Goal: Download file/media: Download file/media

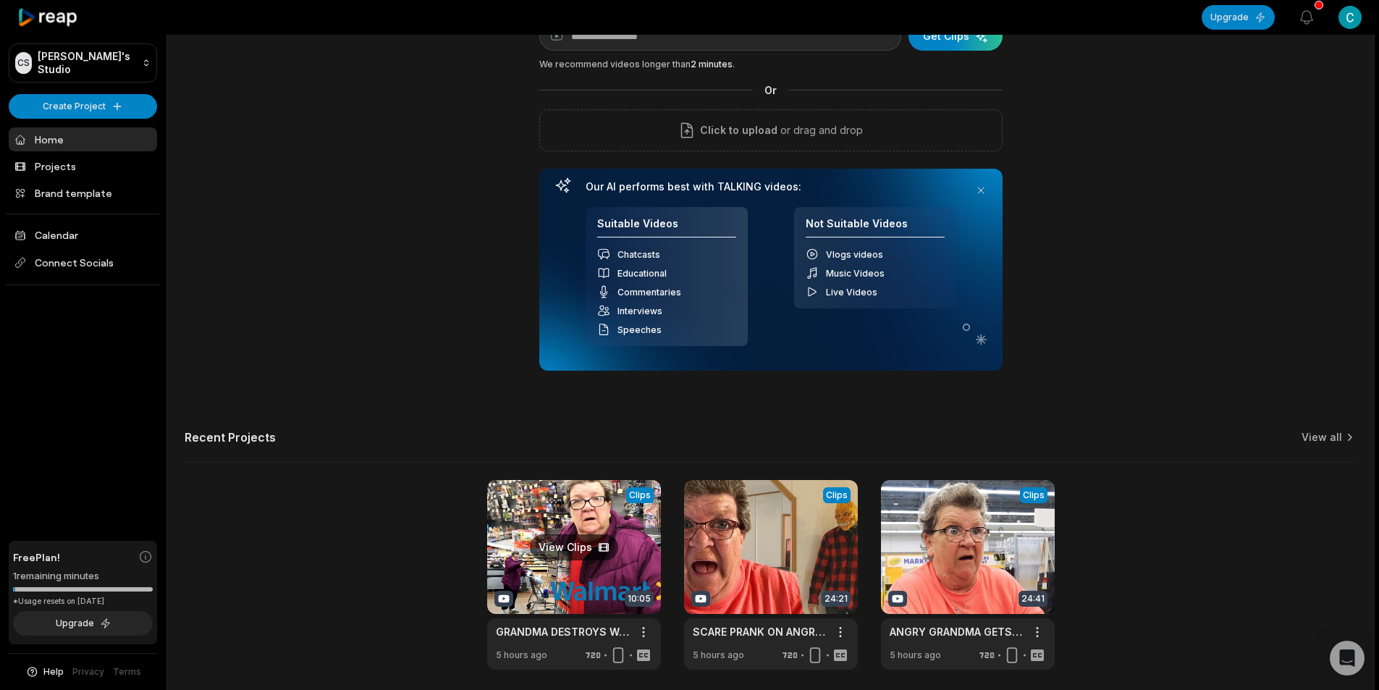
scroll to position [131, 0]
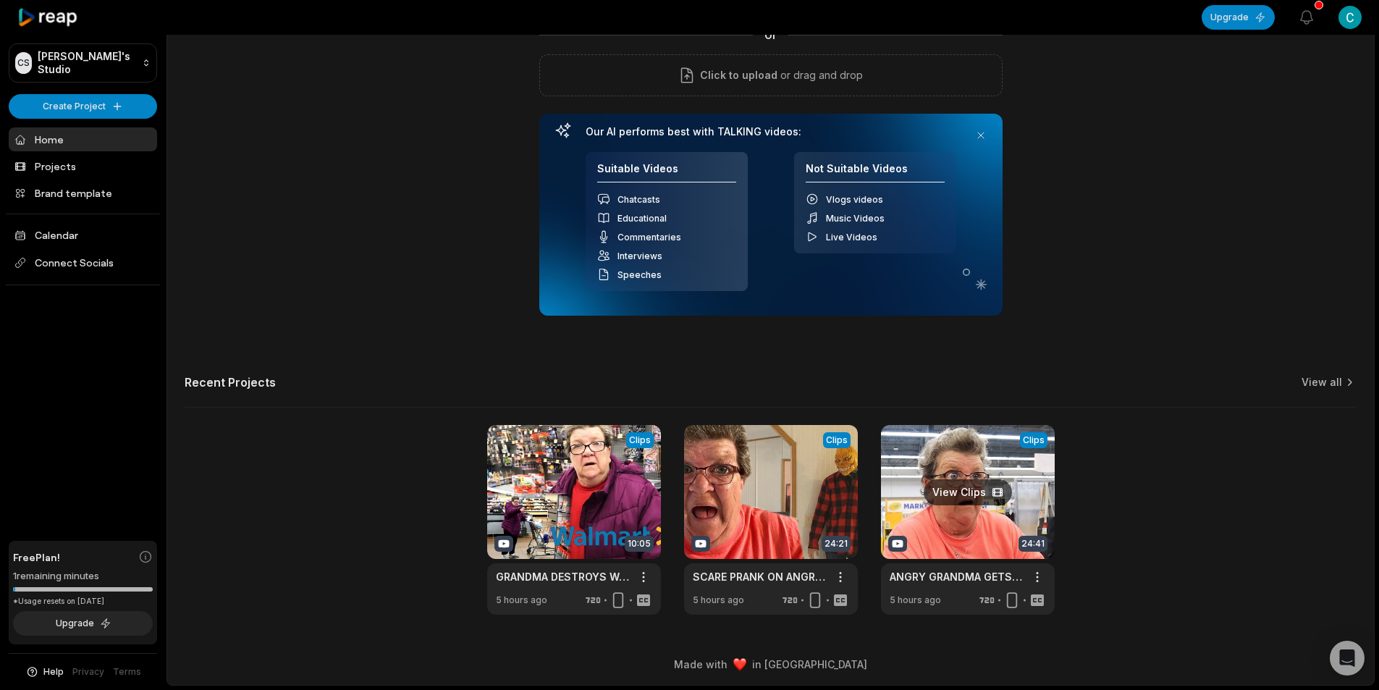
click at [989, 524] on link at bounding box center [968, 520] width 174 height 190
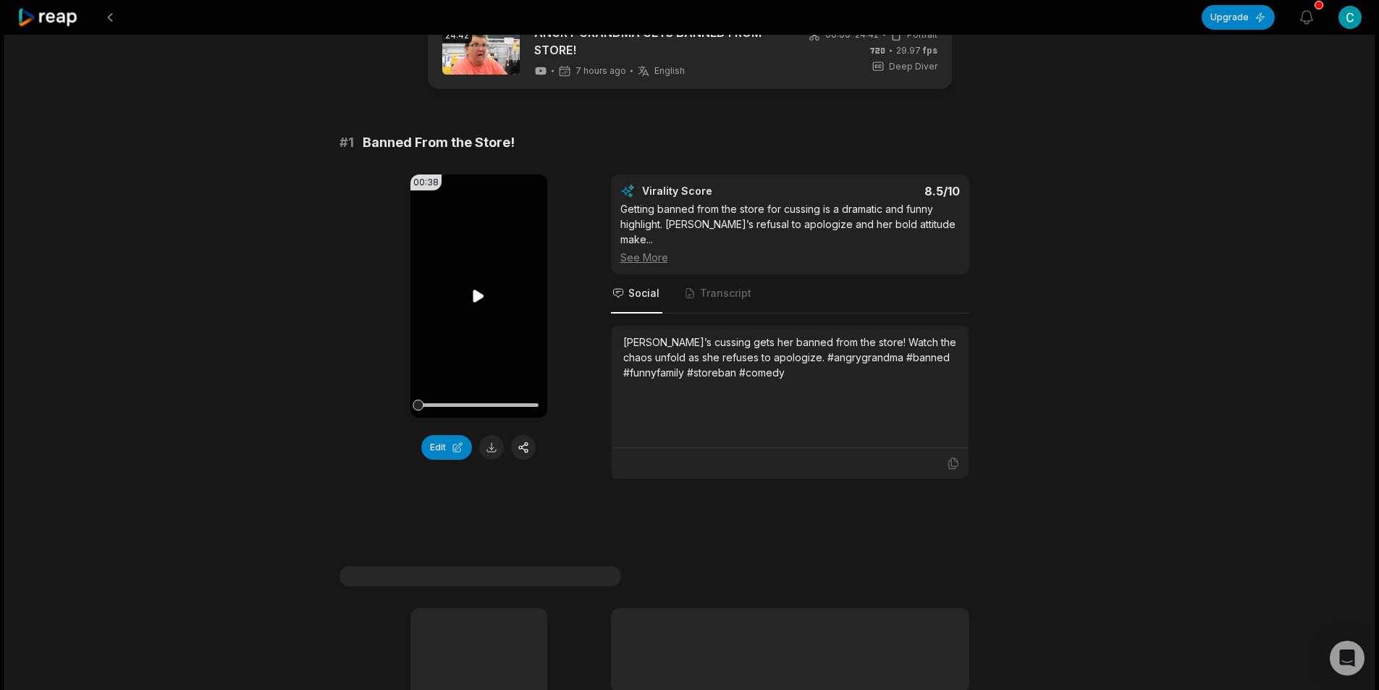
scroll to position [145, 0]
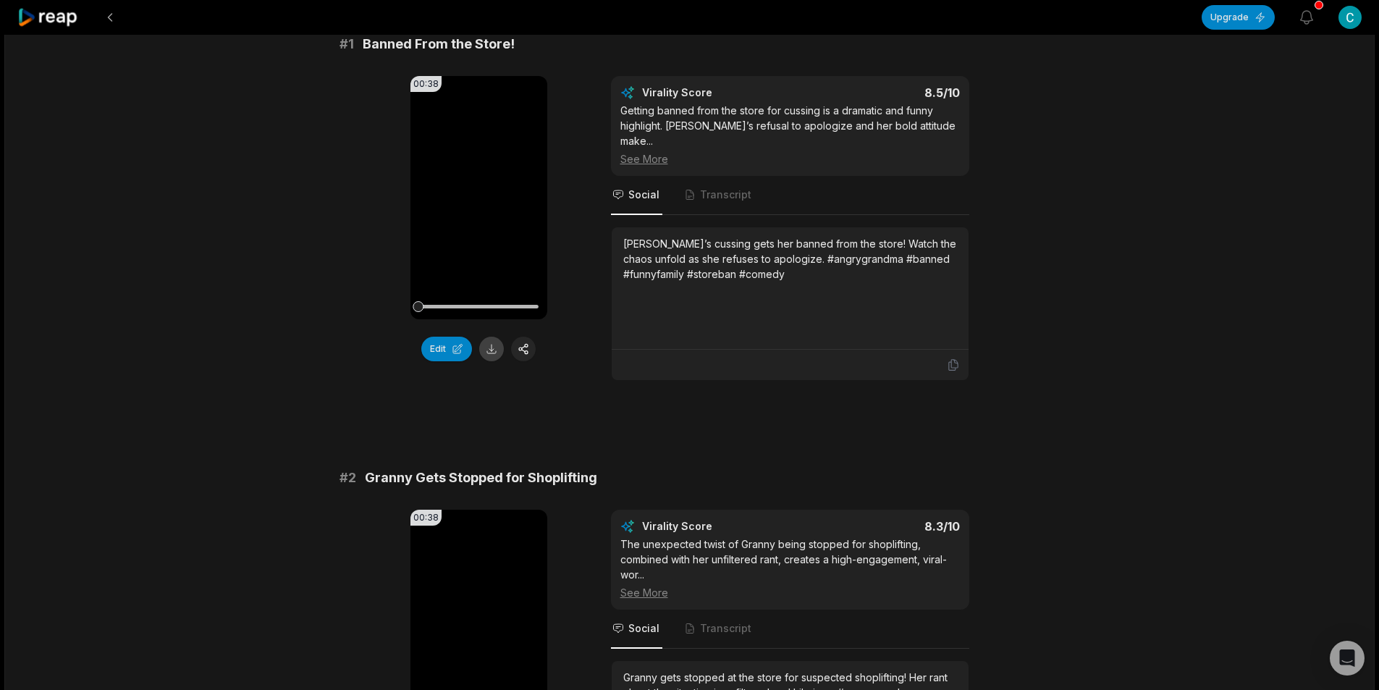
click at [491, 350] on button at bounding box center [491, 349] width 25 height 25
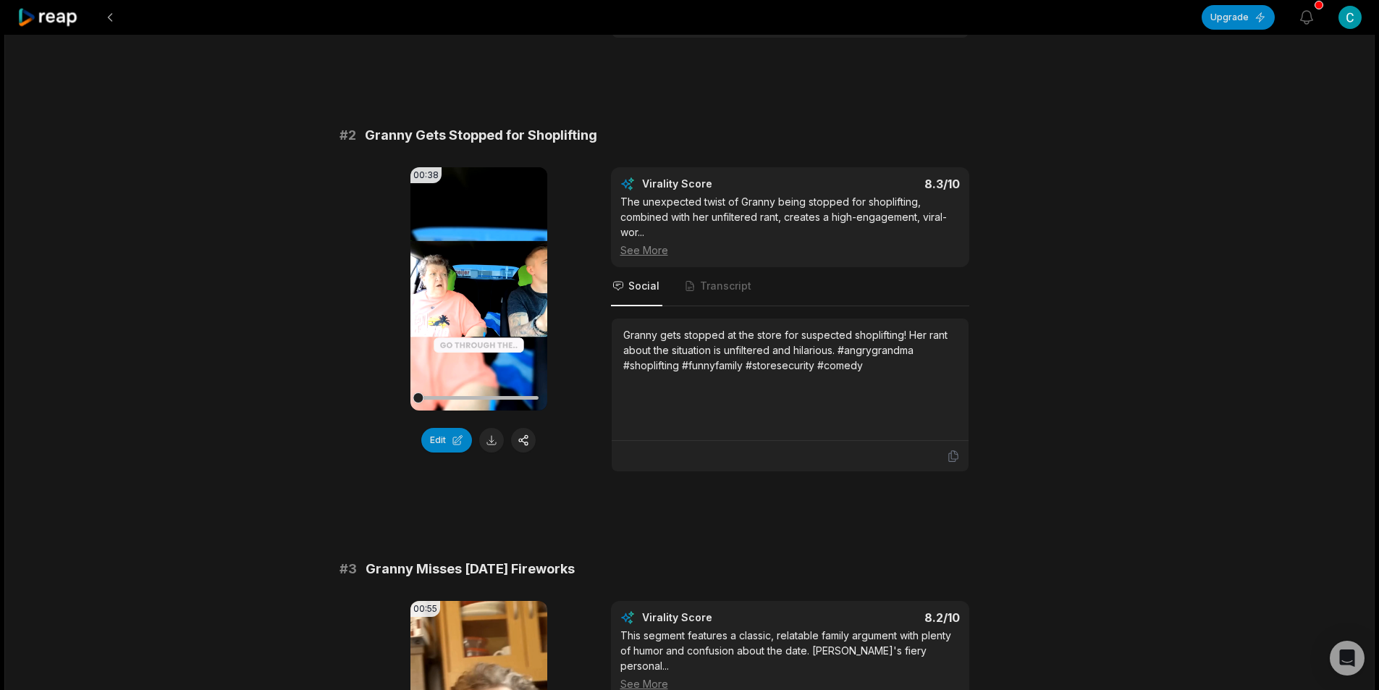
scroll to position [507, 0]
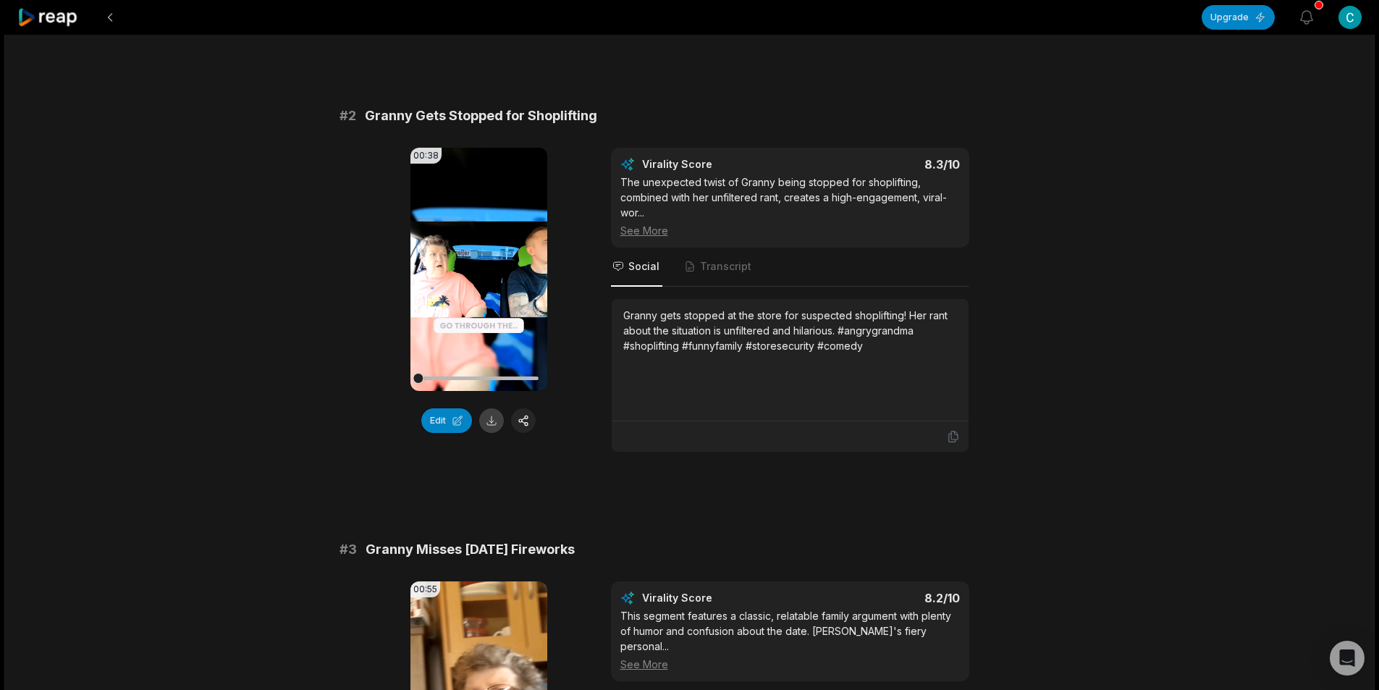
click at [489, 408] on button at bounding box center [491, 420] width 25 height 25
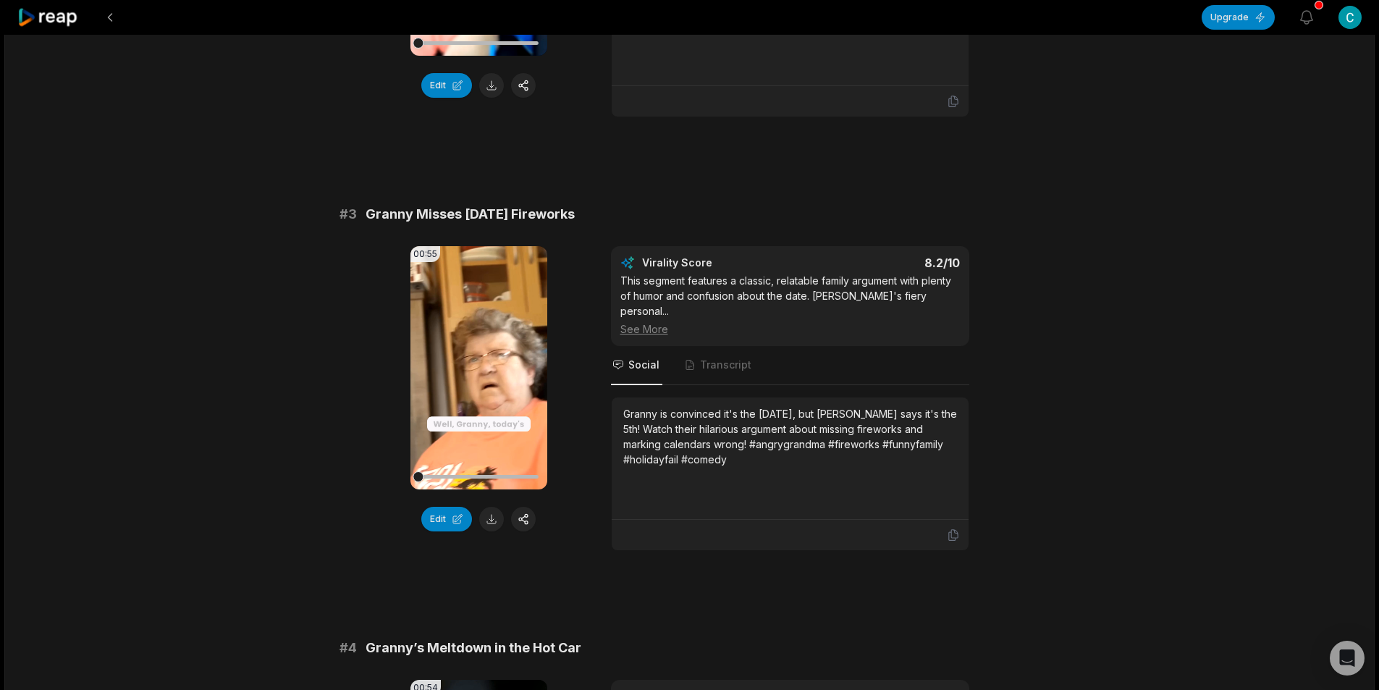
scroll to position [868, 0]
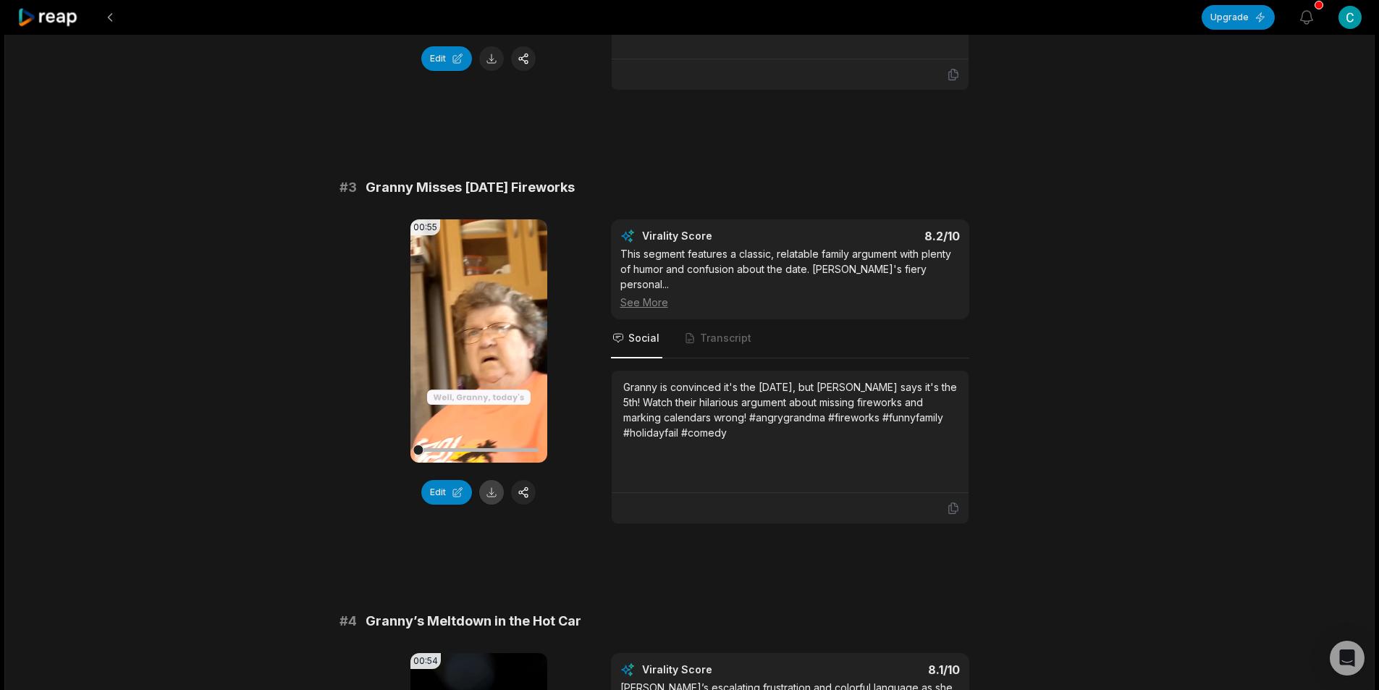
click at [489, 480] on button at bounding box center [491, 492] width 25 height 25
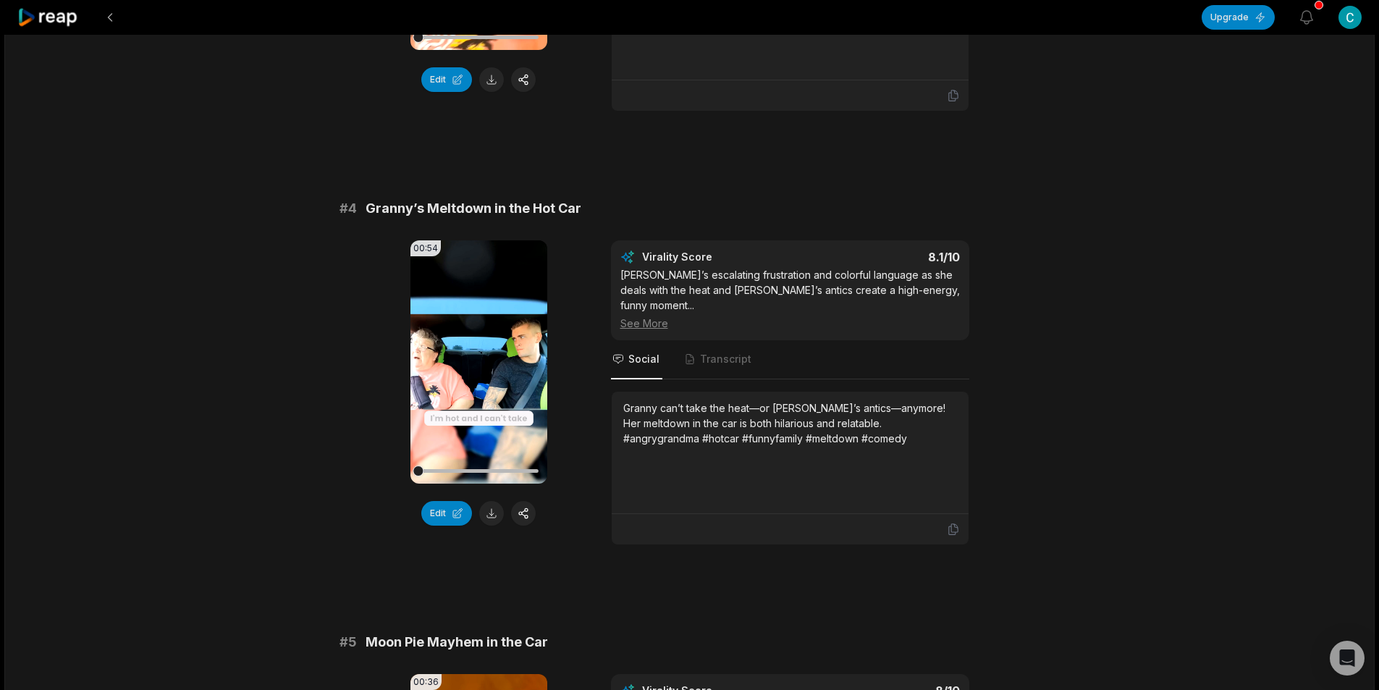
scroll to position [1303, 0]
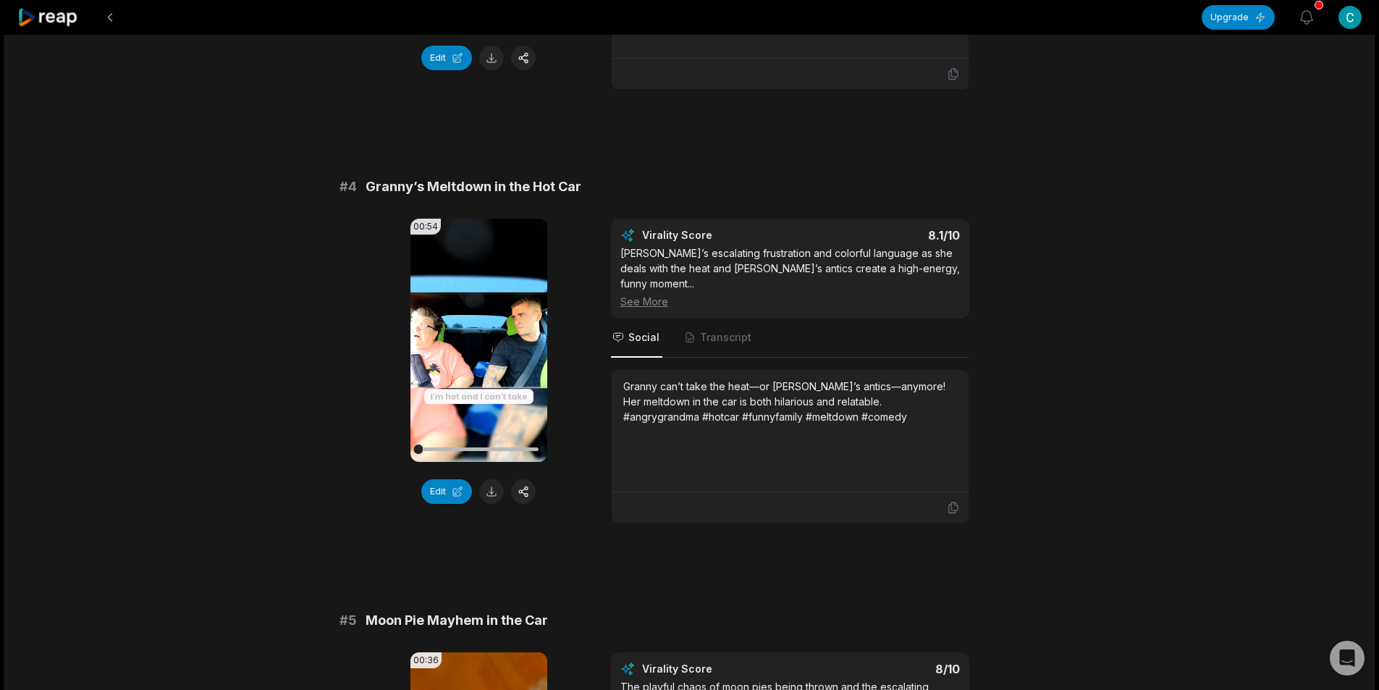
click at [493, 479] on button at bounding box center [491, 491] width 25 height 25
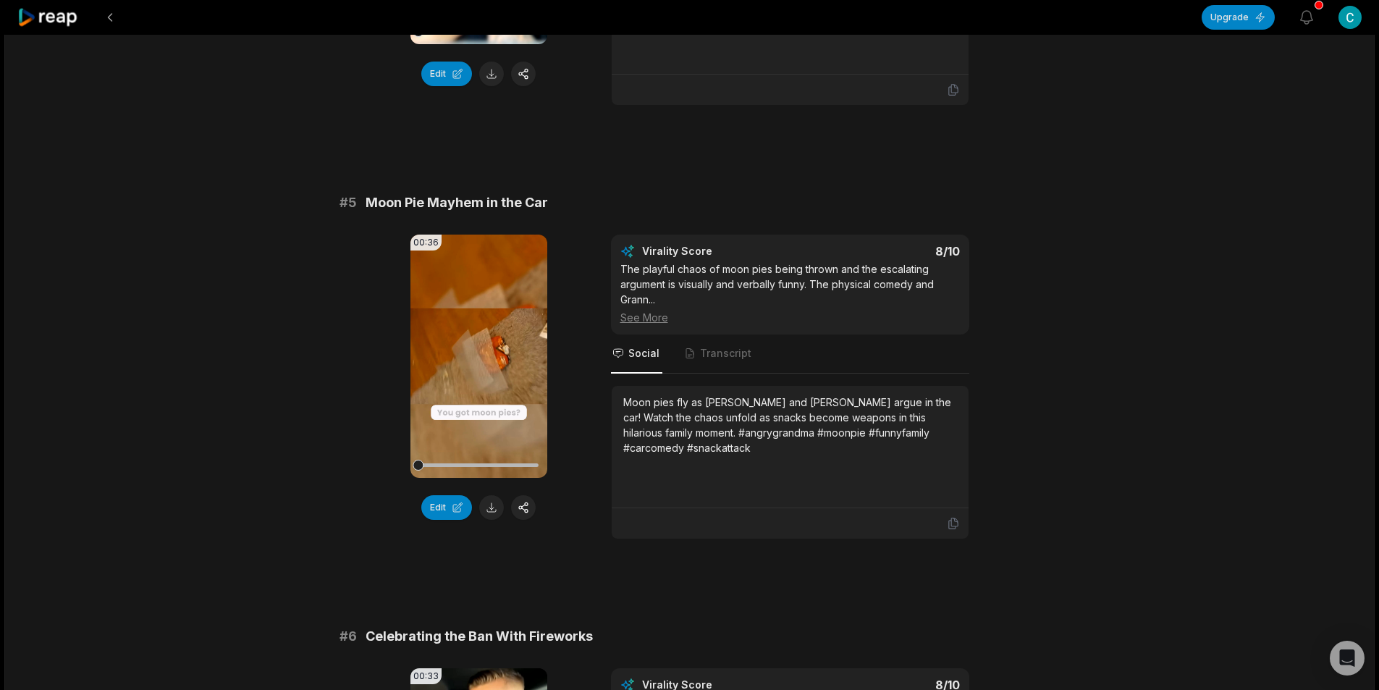
scroll to position [1737, 0]
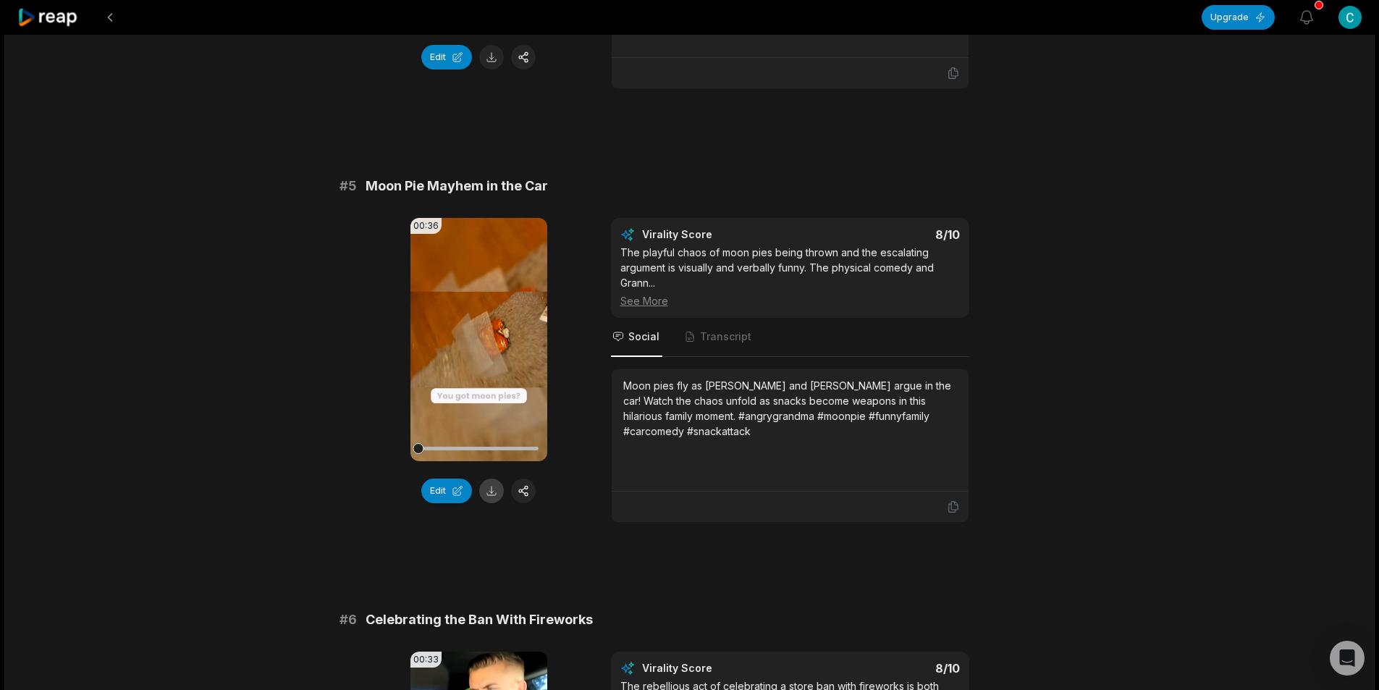
click at [499, 478] on button at bounding box center [491, 490] width 25 height 25
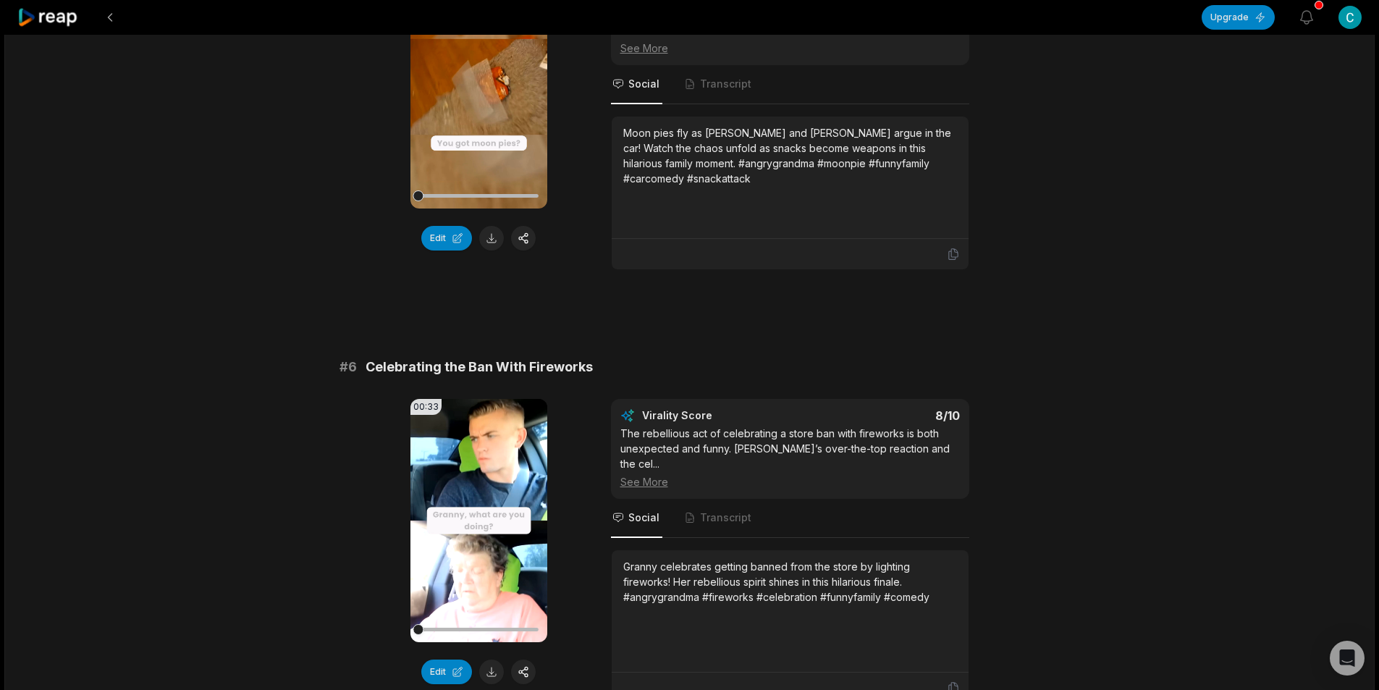
scroll to position [2099, 0]
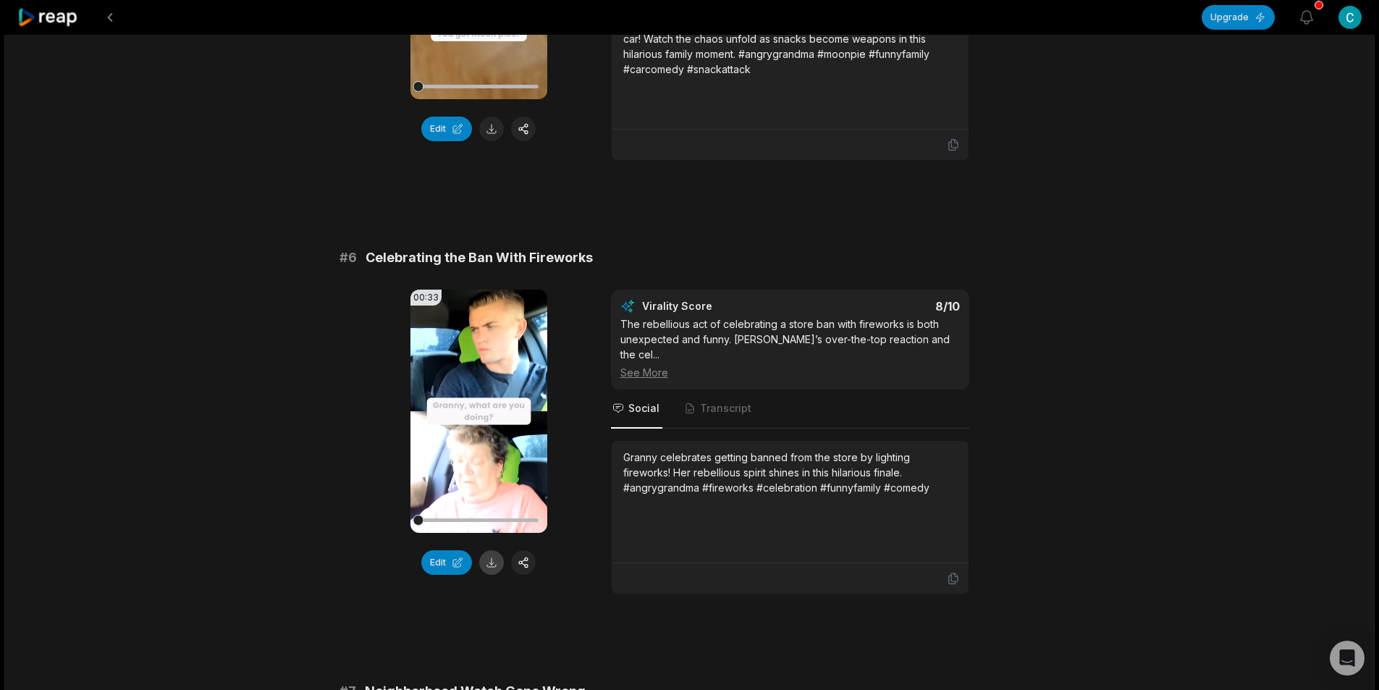
click at [498, 550] on button at bounding box center [491, 562] width 25 height 25
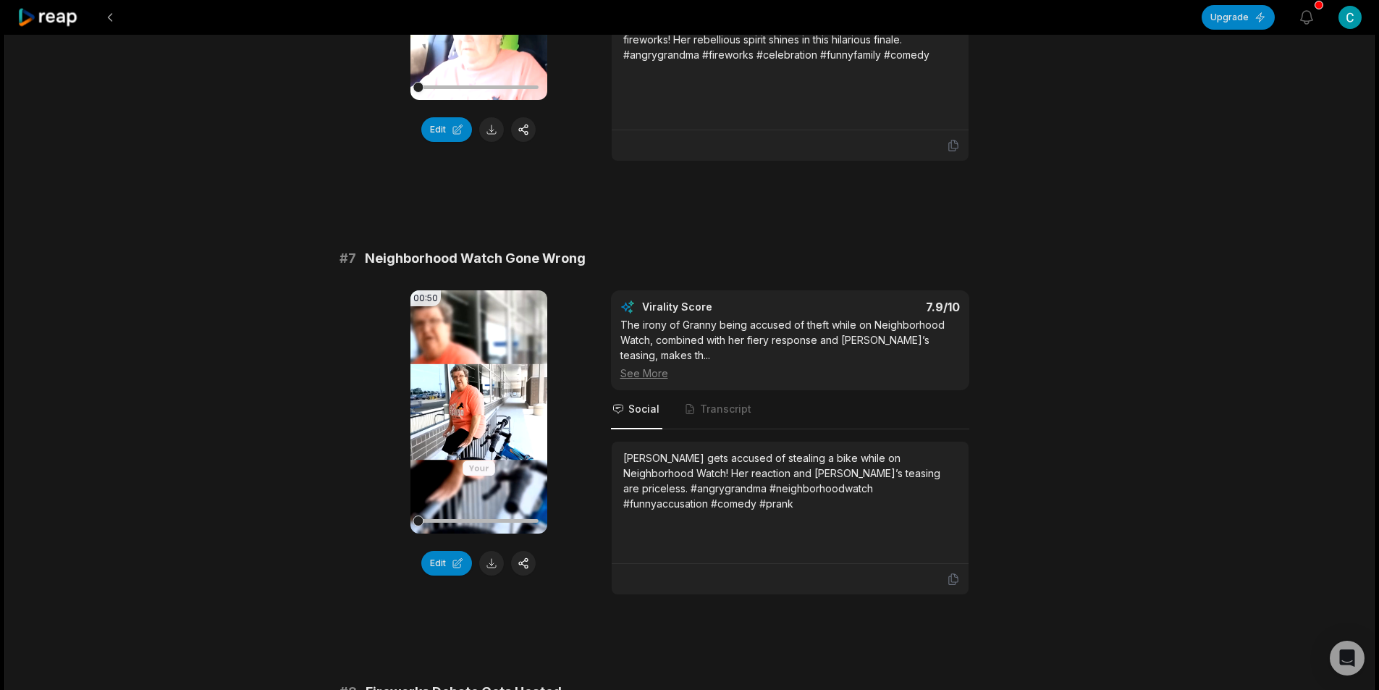
scroll to position [2533, 0]
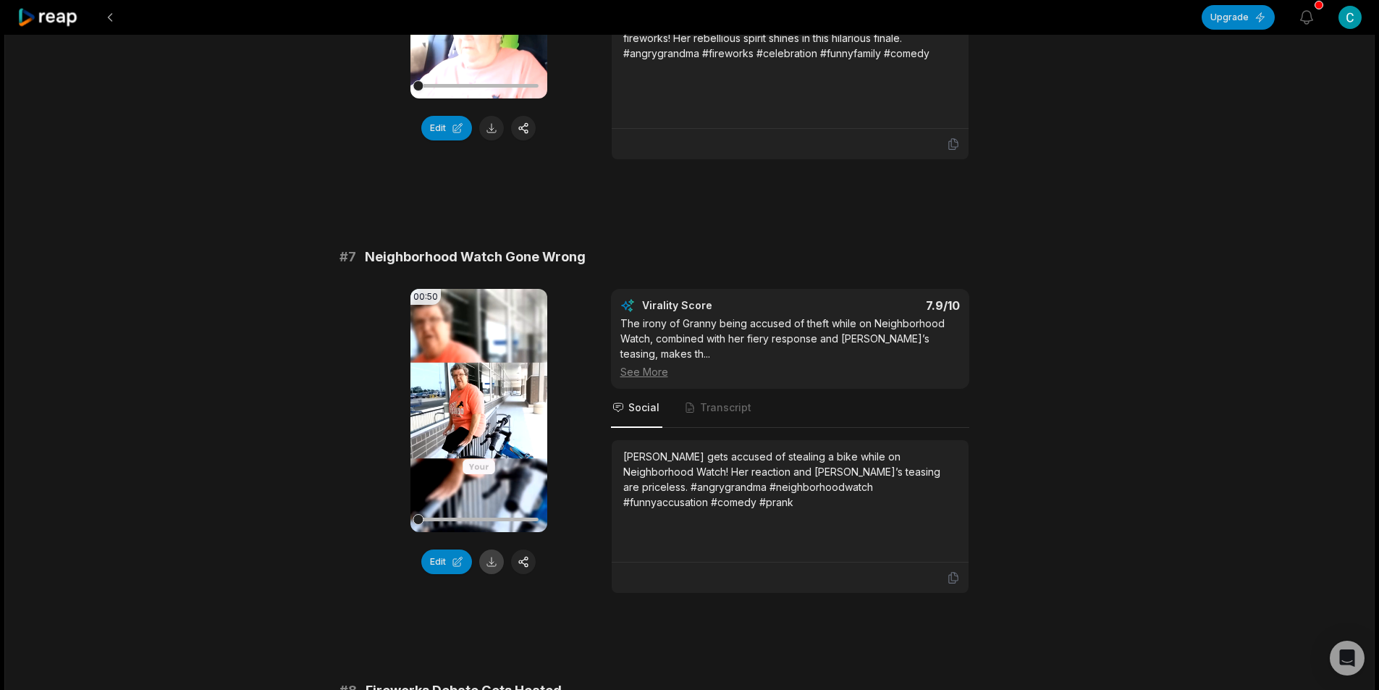
click at [491, 549] on button at bounding box center [491, 561] width 25 height 25
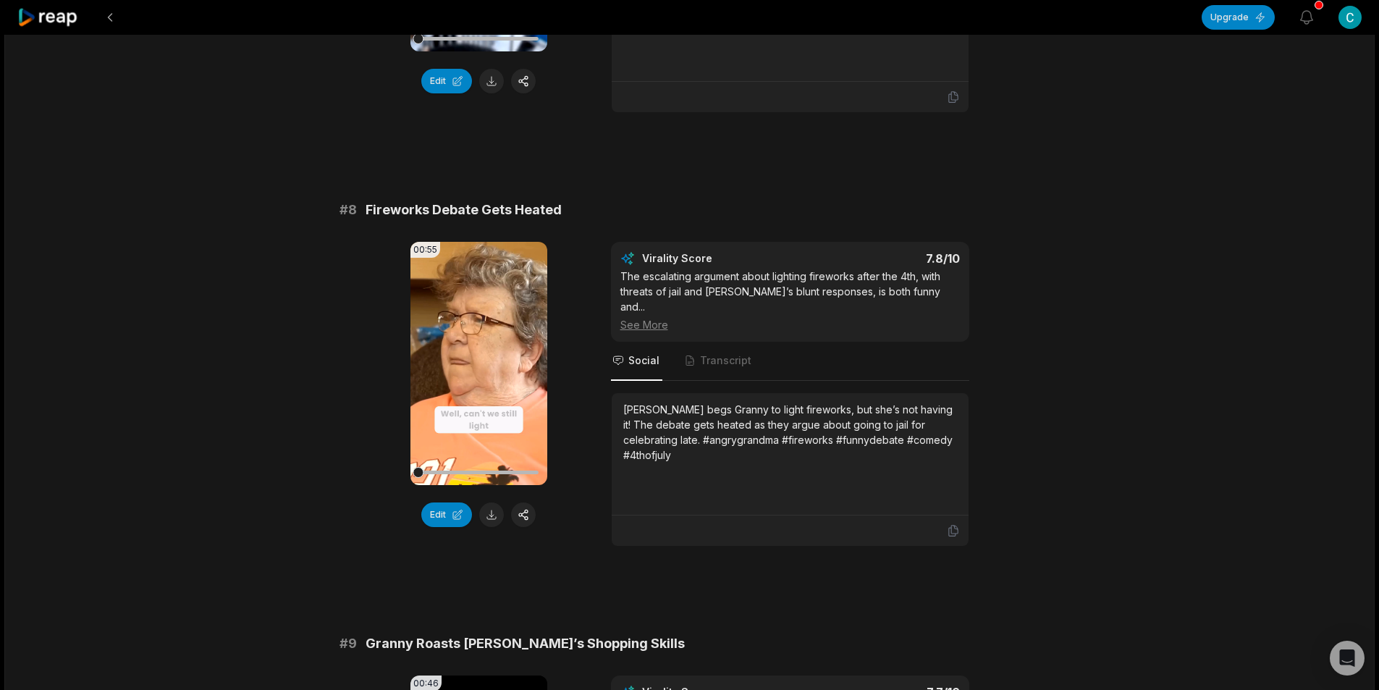
scroll to position [3040, 0]
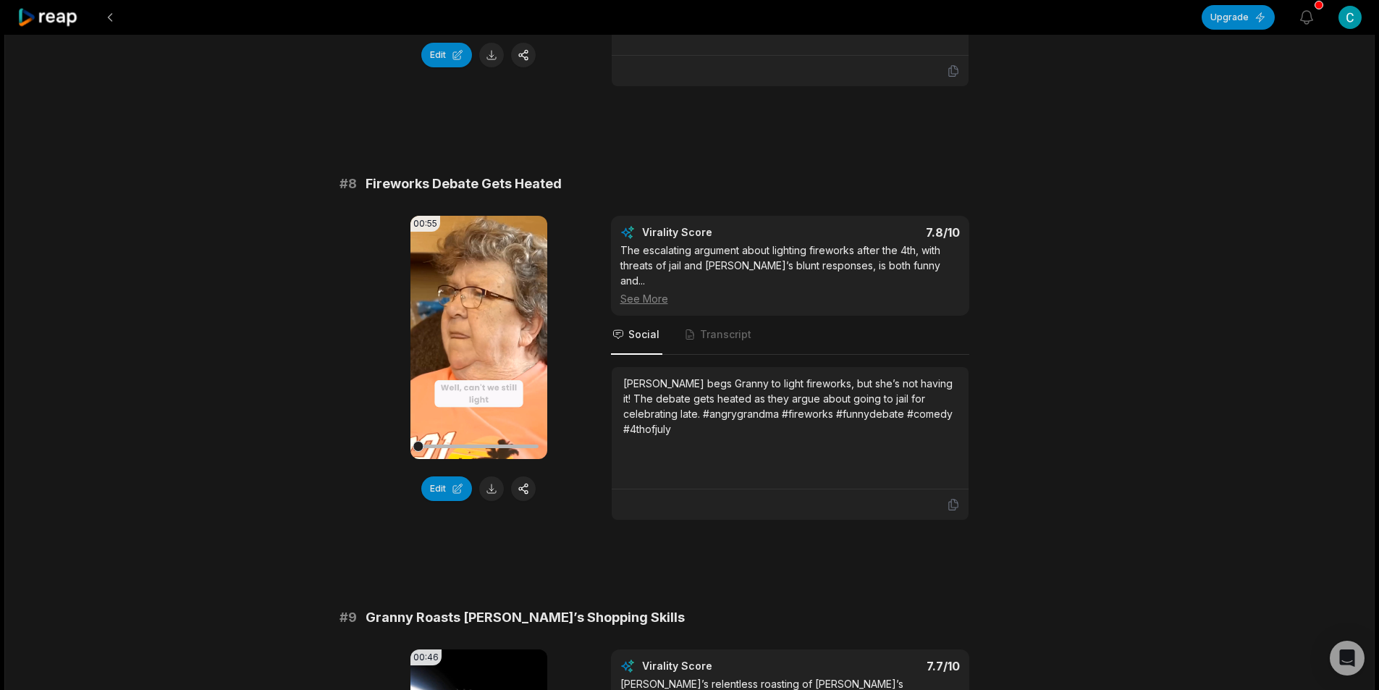
click at [486, 476] on button at bounding box center [491, 488] width 25 height 25
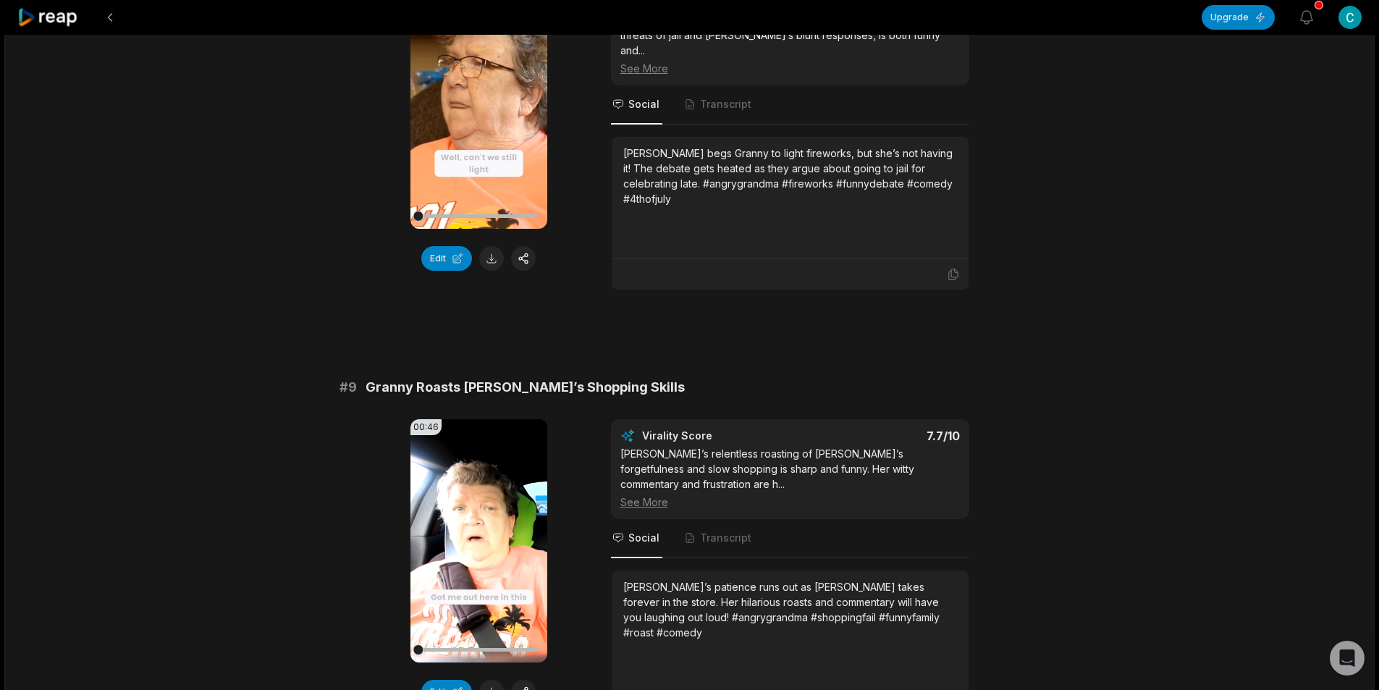
scroll to position [3546, 0]
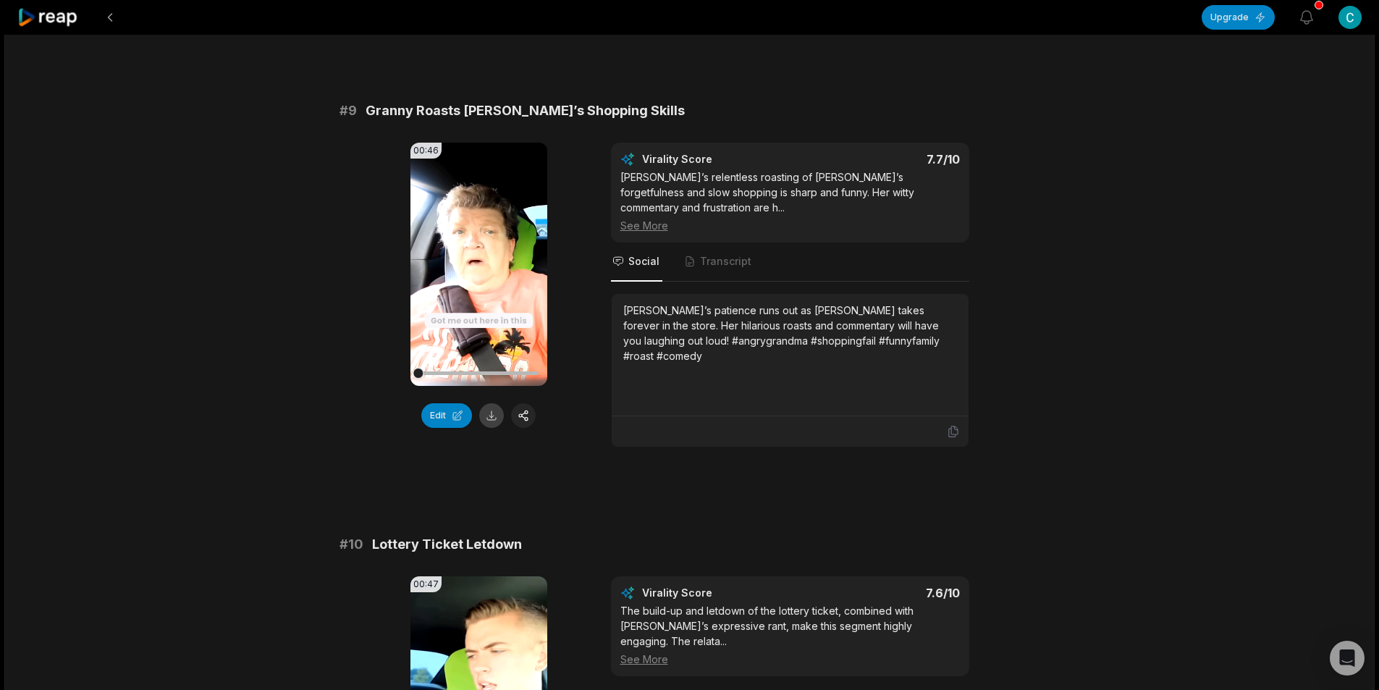
click at [486, 403] on button at bounding box center [491, 415] width 25 height 25
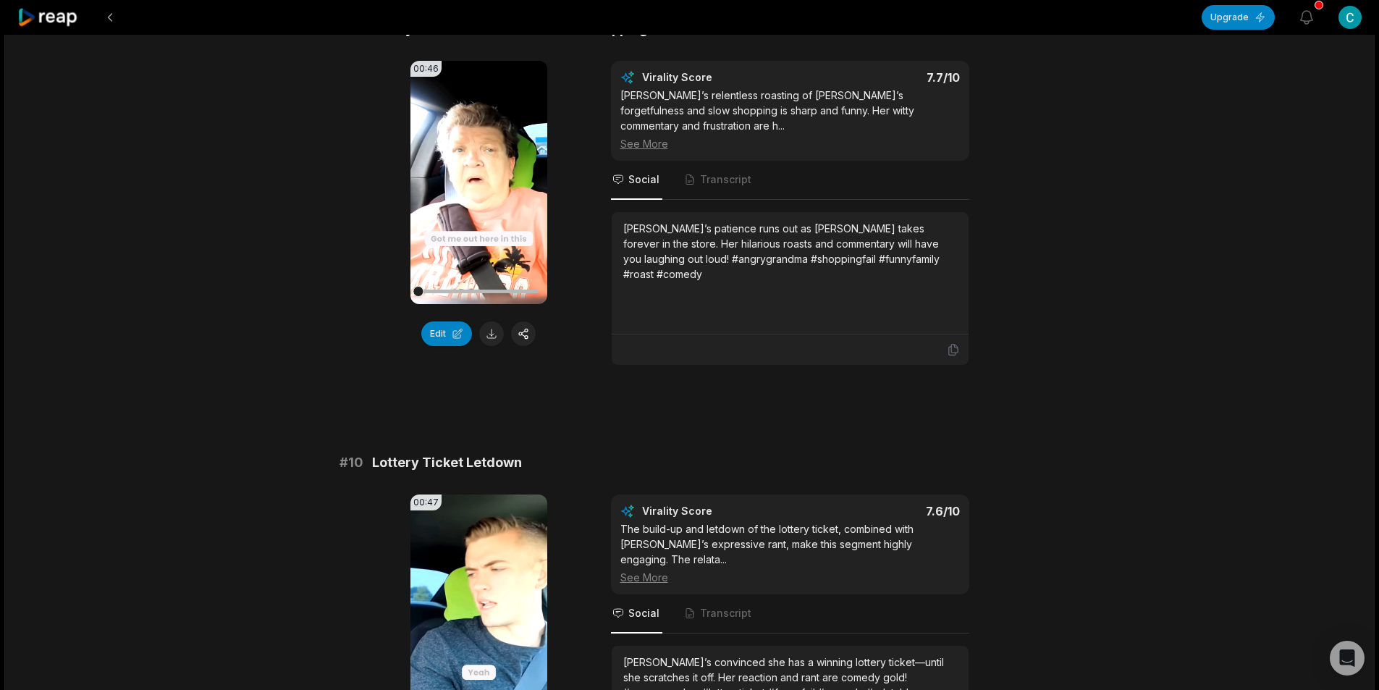
scroll to position [3775, 0]
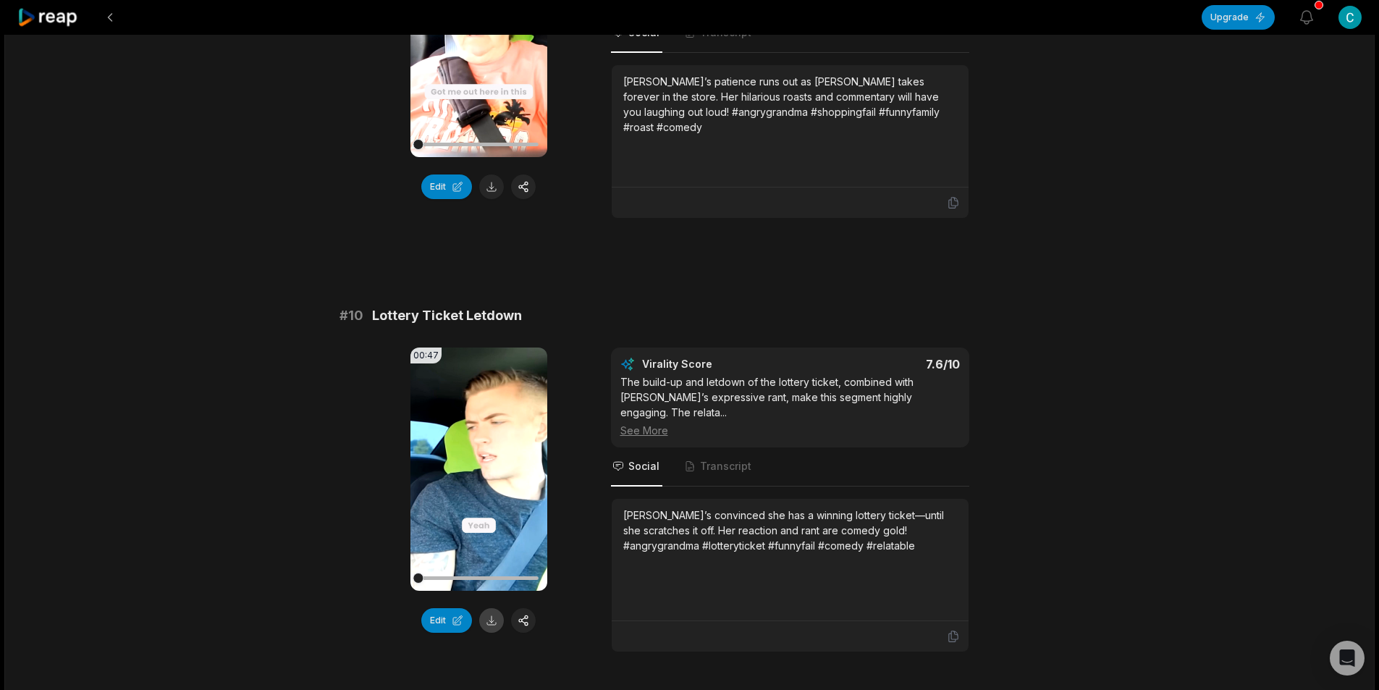
click at [494, 608] on button at bounding box center [491, 620] width 25 height 25
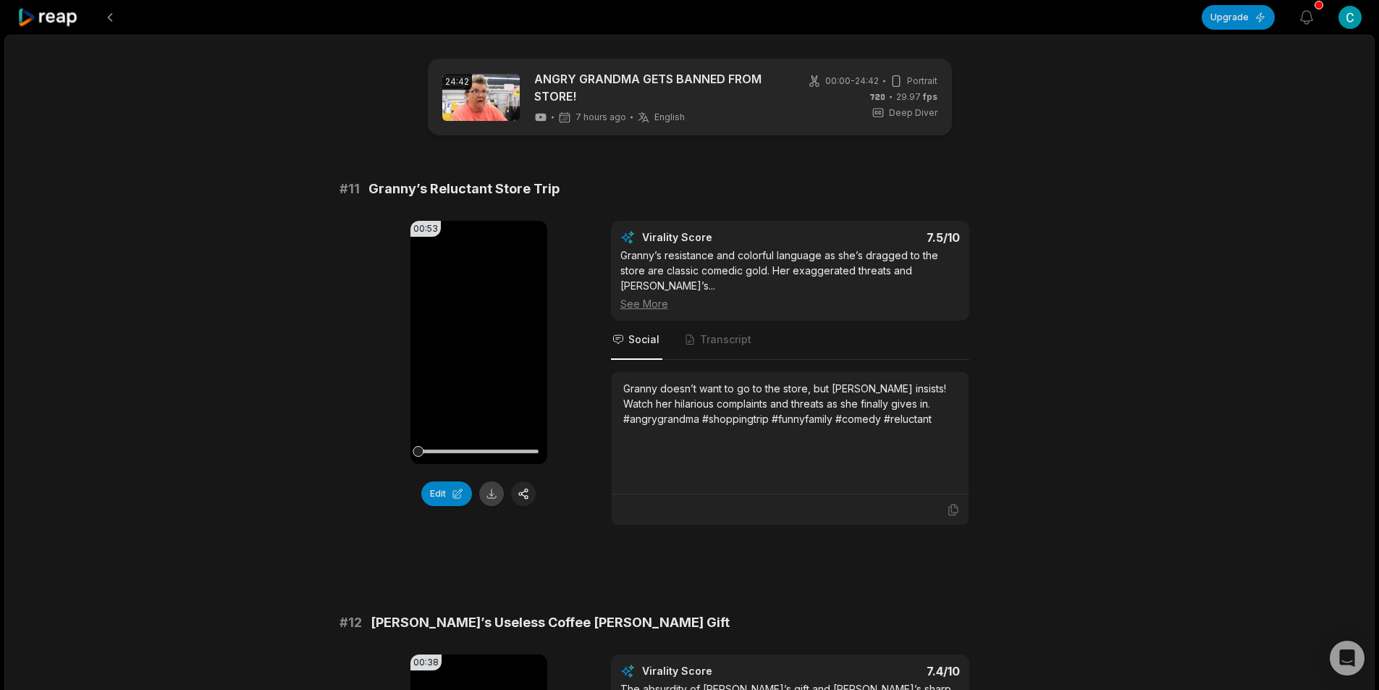
click at [495, 487] on button at bounding box center [491, 493] width 25 height 25
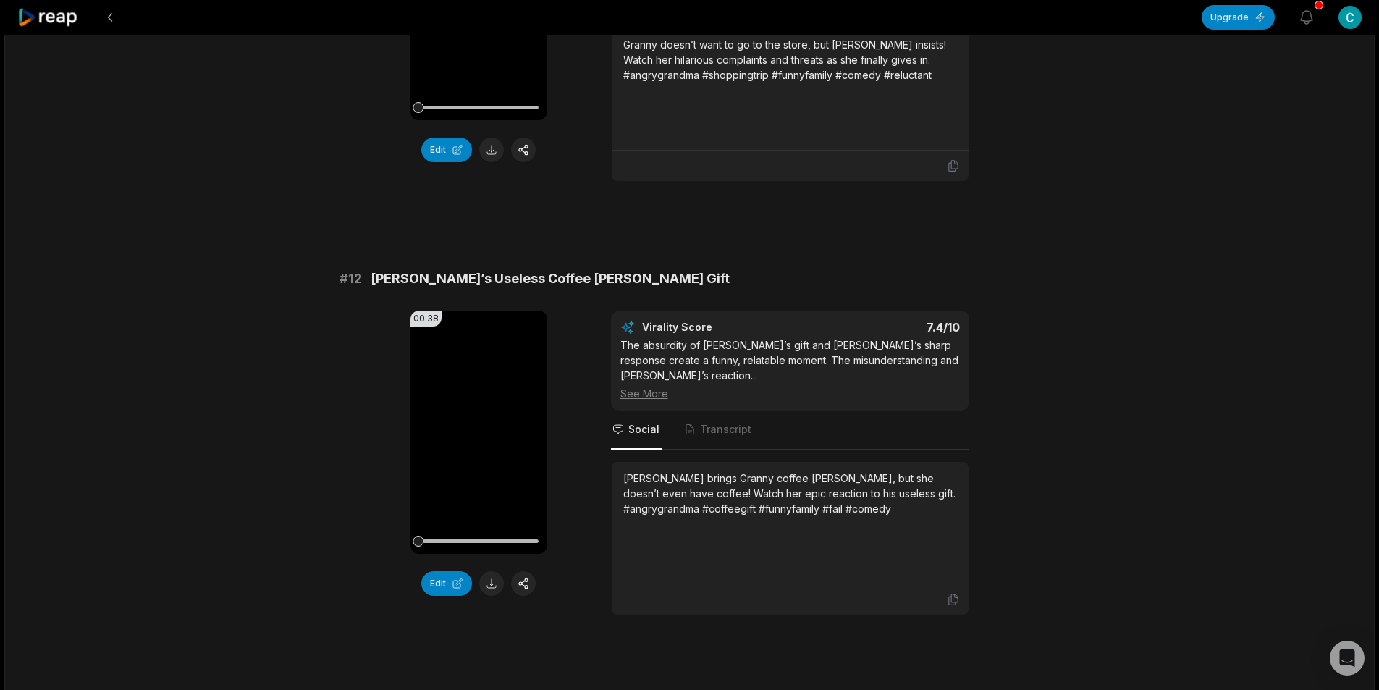
scroll to position [362, 0]
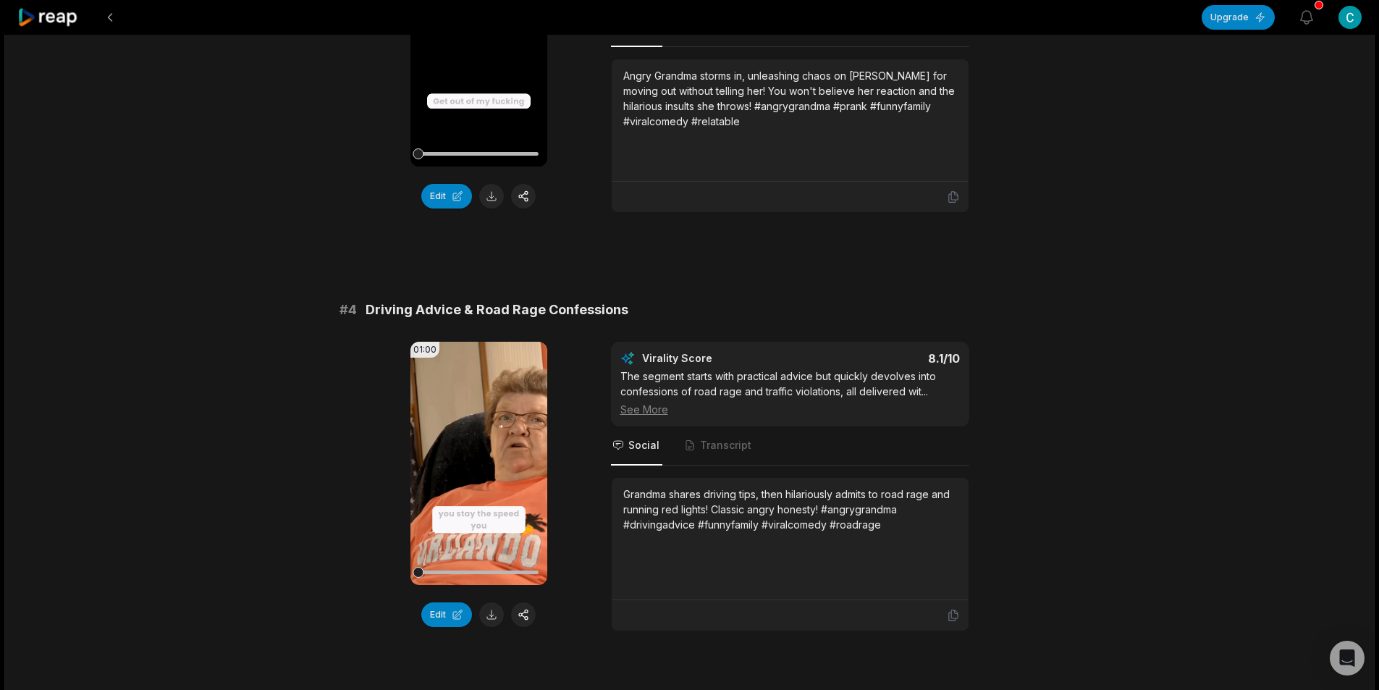
click at [496, 618] on button at bounding box center [491, 614] width 25 height 25
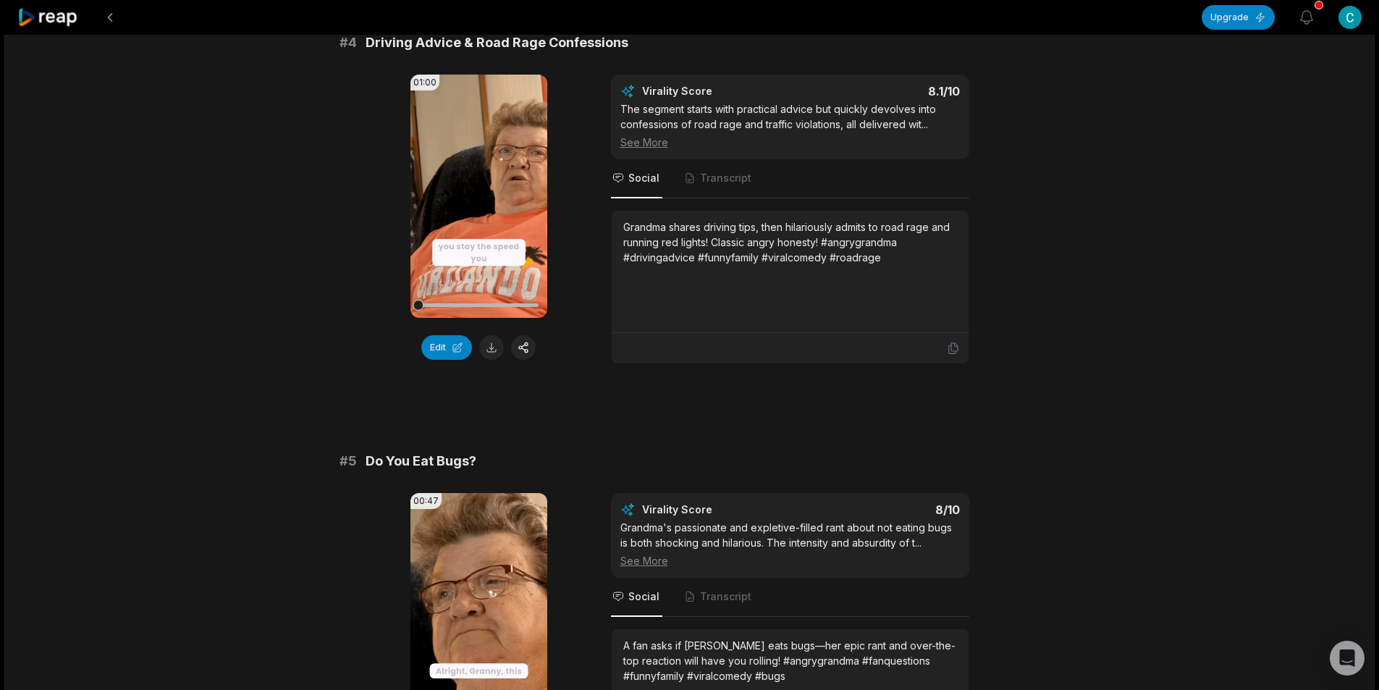
scroll to position [1592, 0]
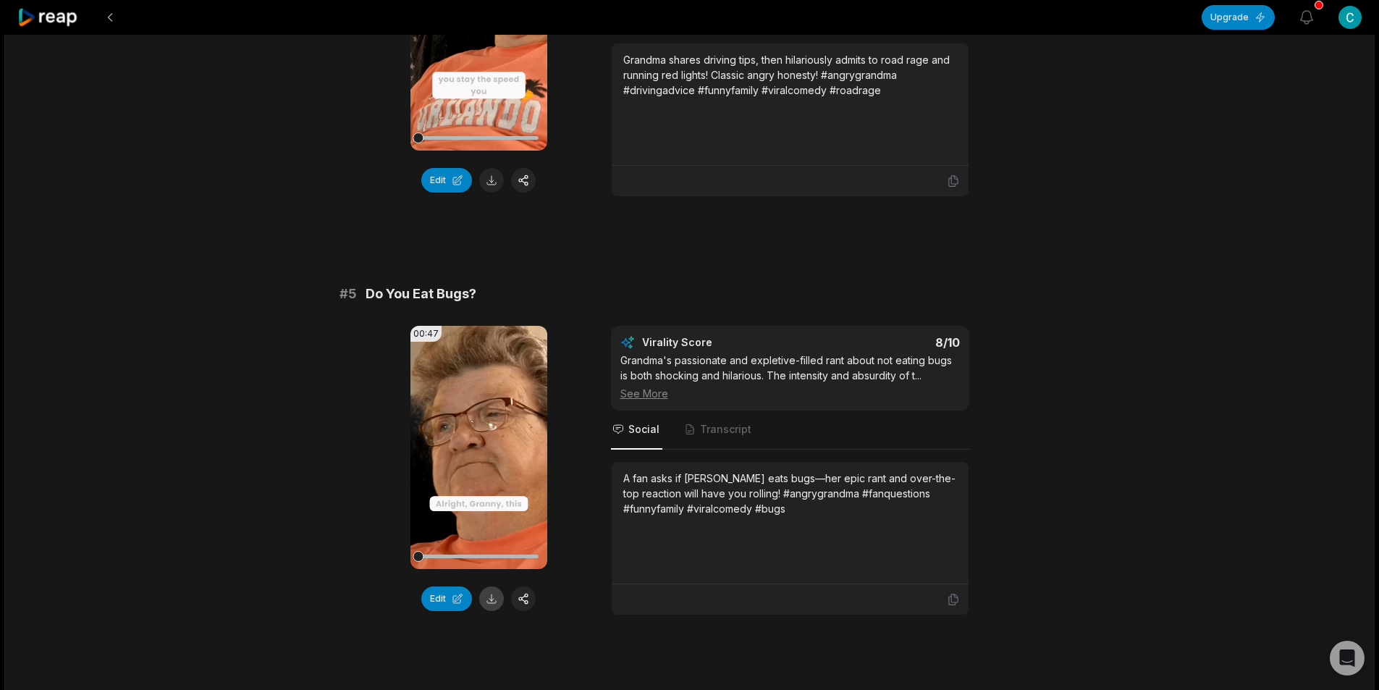
click at [497, 599] on button at bounding box center [491, 598] width 25 height 25
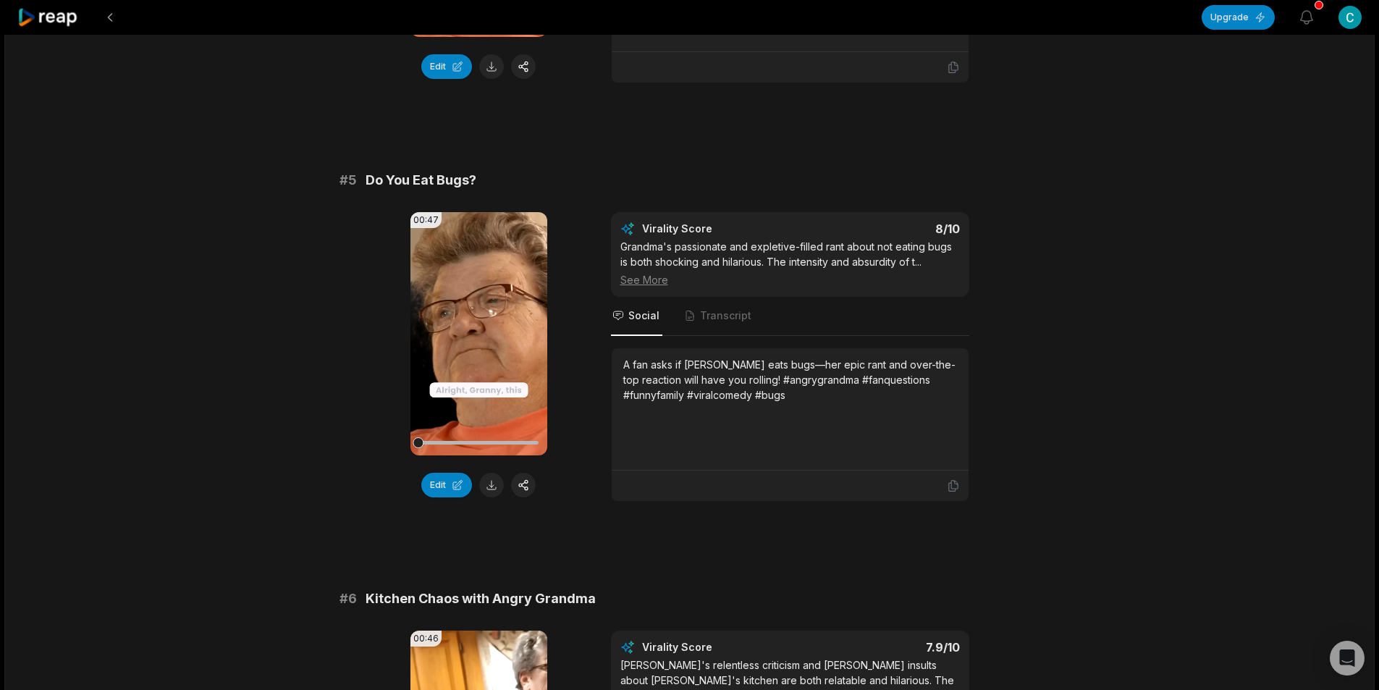
scroll to position [2026, 0]
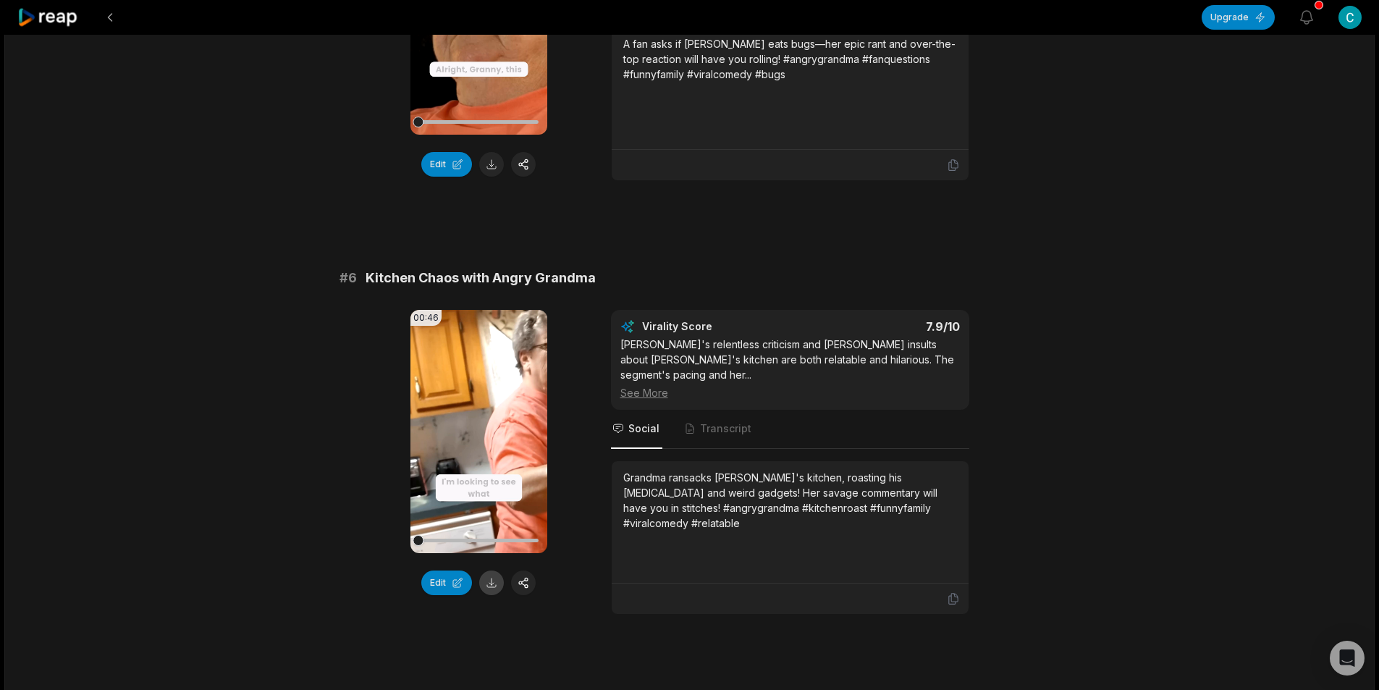
click at [494, 581] on button at bounding box center [491, 582] width 25 height 25
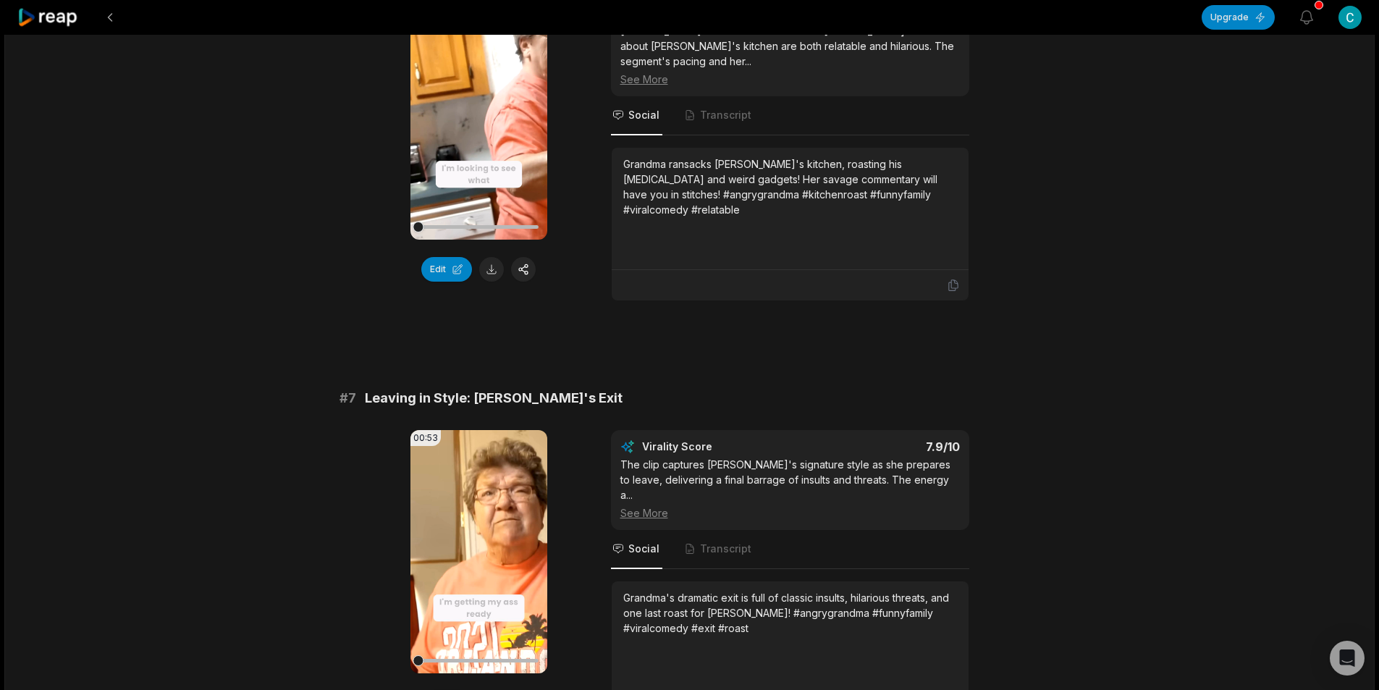
scroll to position [2388, 0]
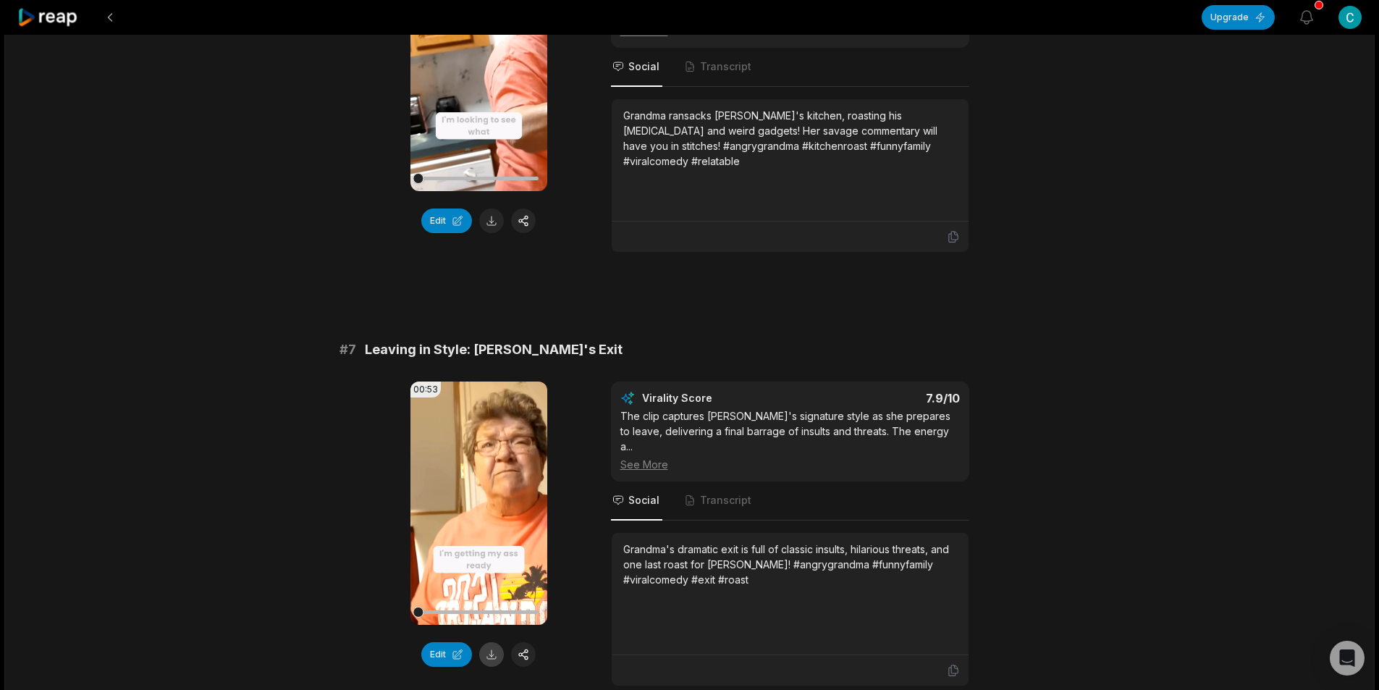
click at [491, 642] on button at bounding box center [491, 654] width 25 height 25
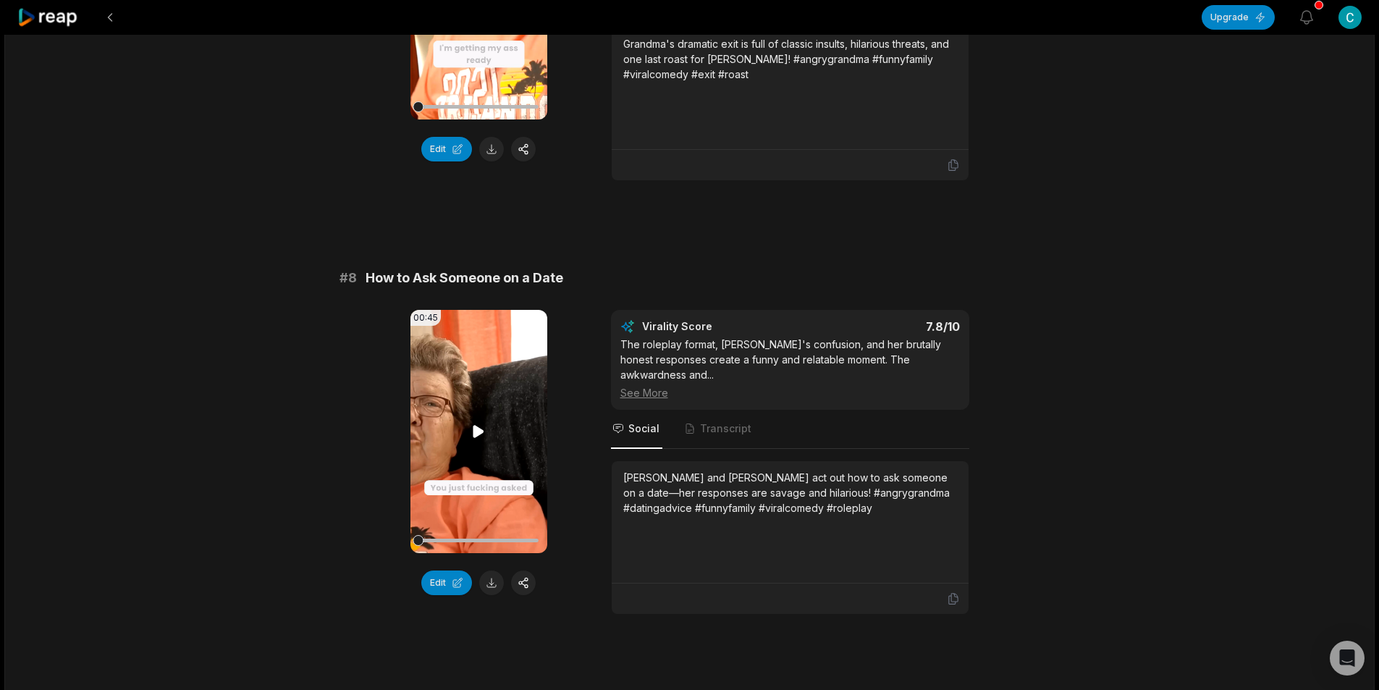
scroll to position [2895, 0]
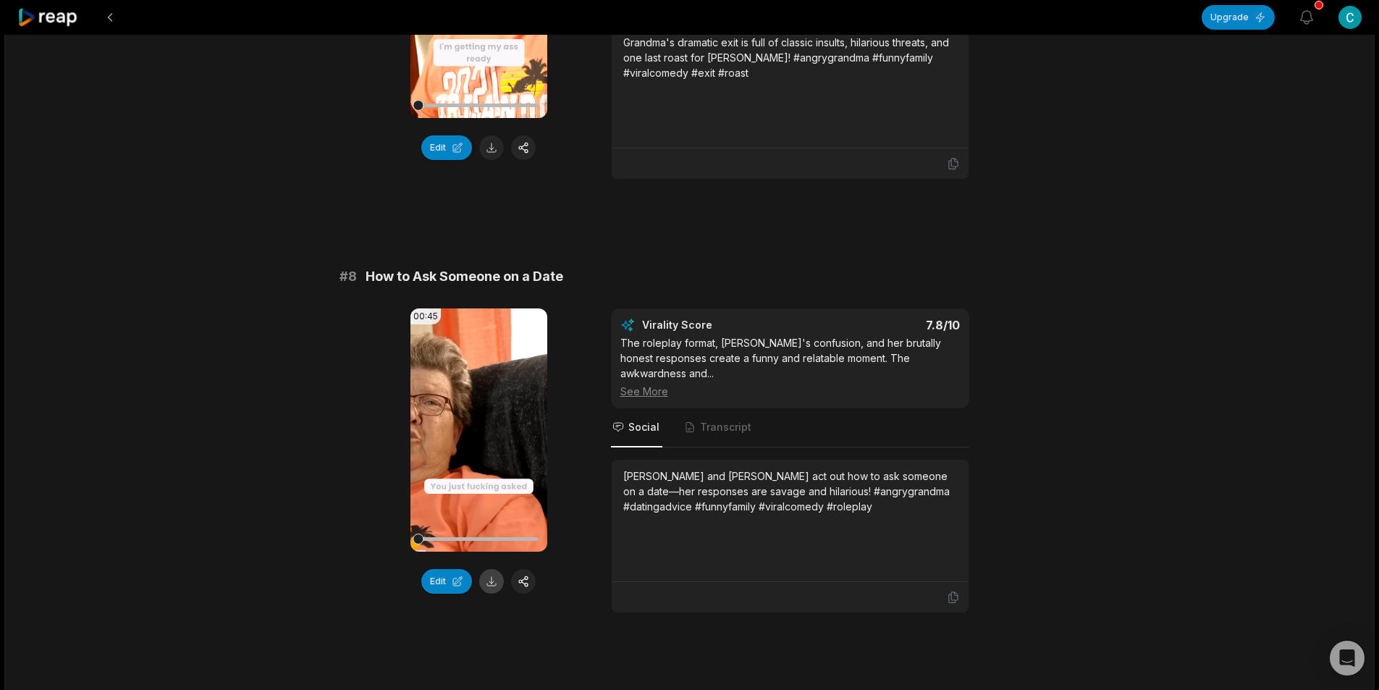
click at [488, 569] on button at bounding box center [491, 581] width 25 height 25
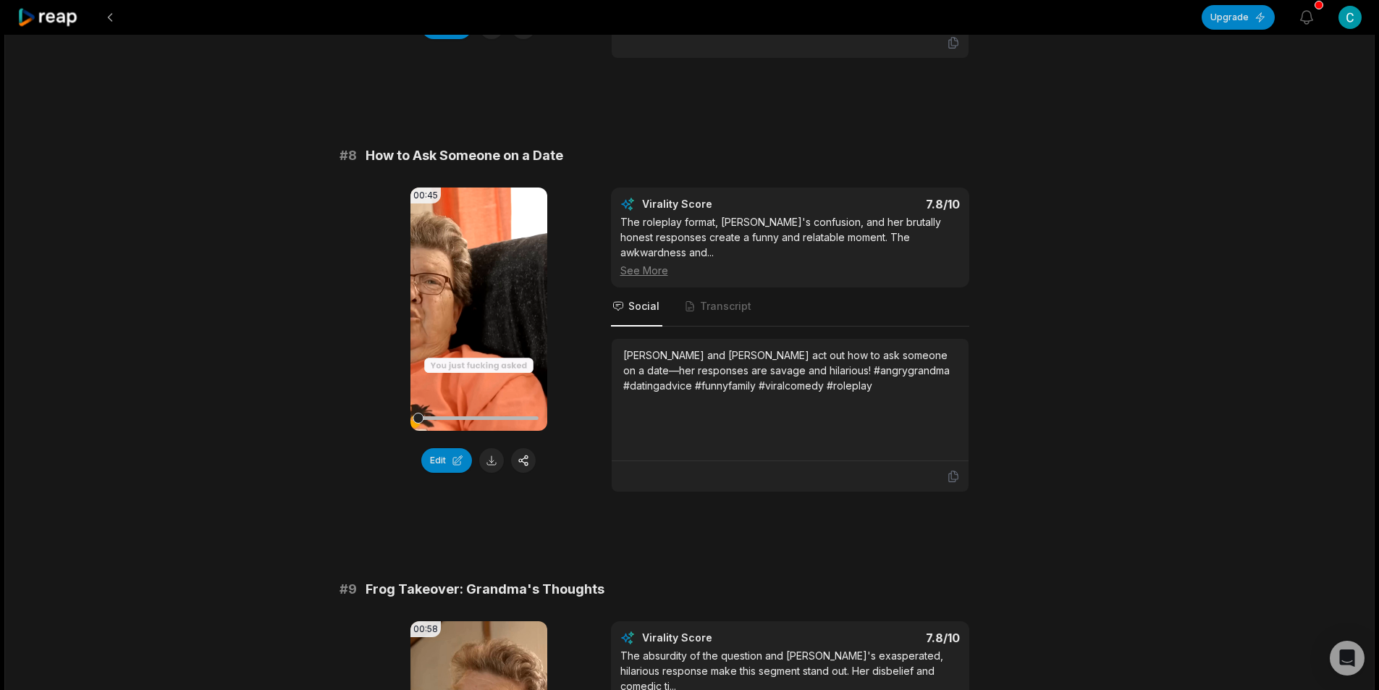
scroll to position [3329, 0]
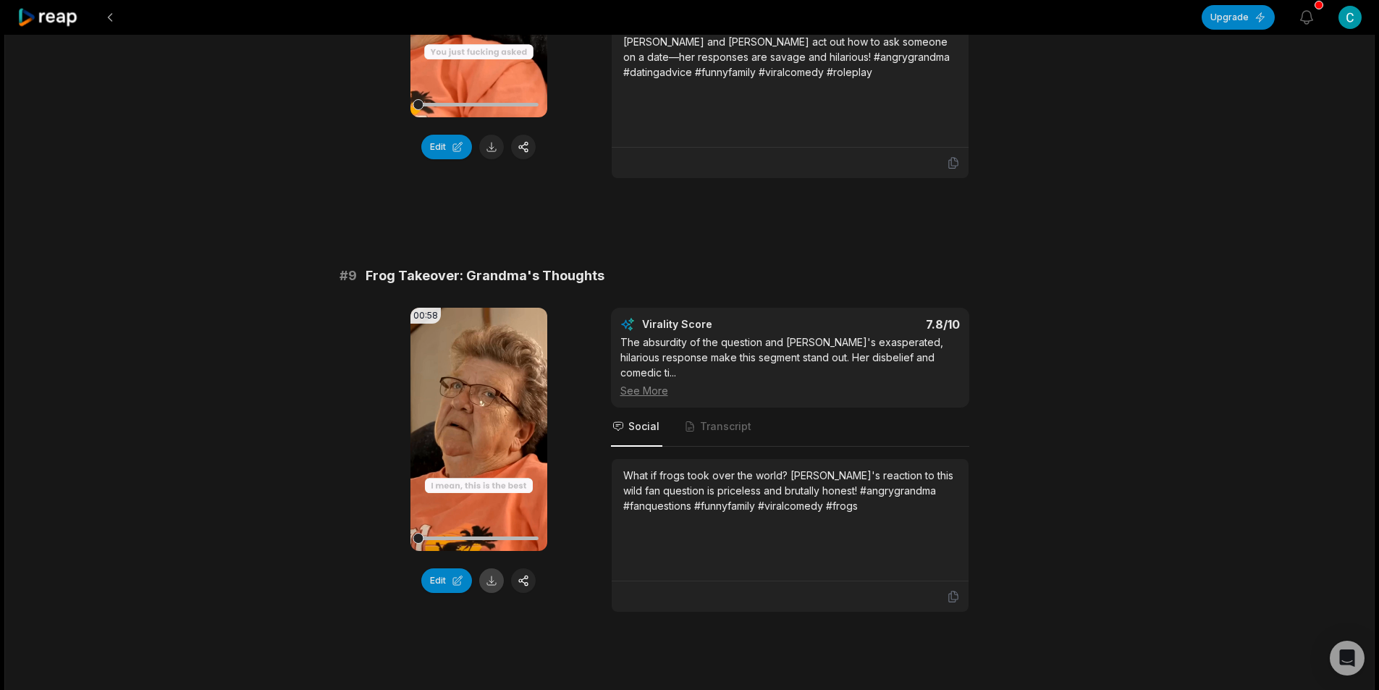
click at [491, 568] on button at bounding box center [491, 580] width 25 height 25
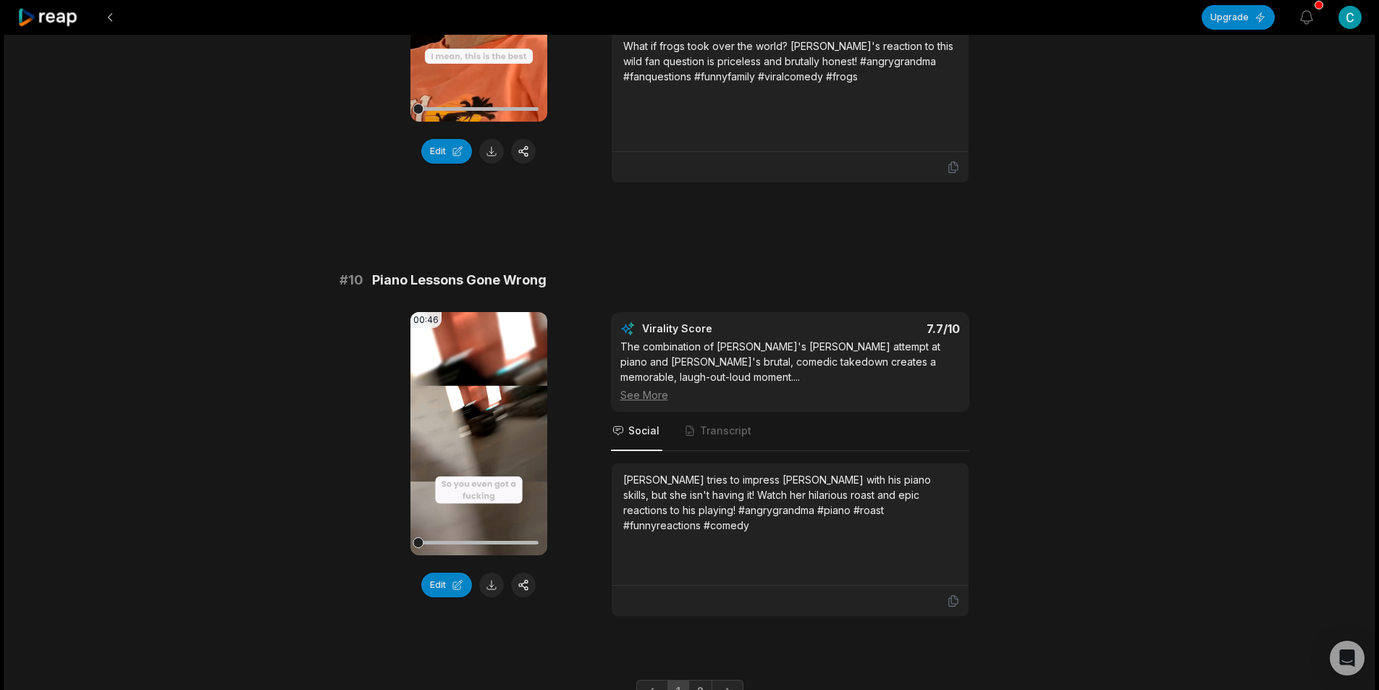
scroll to position [3784, 0]
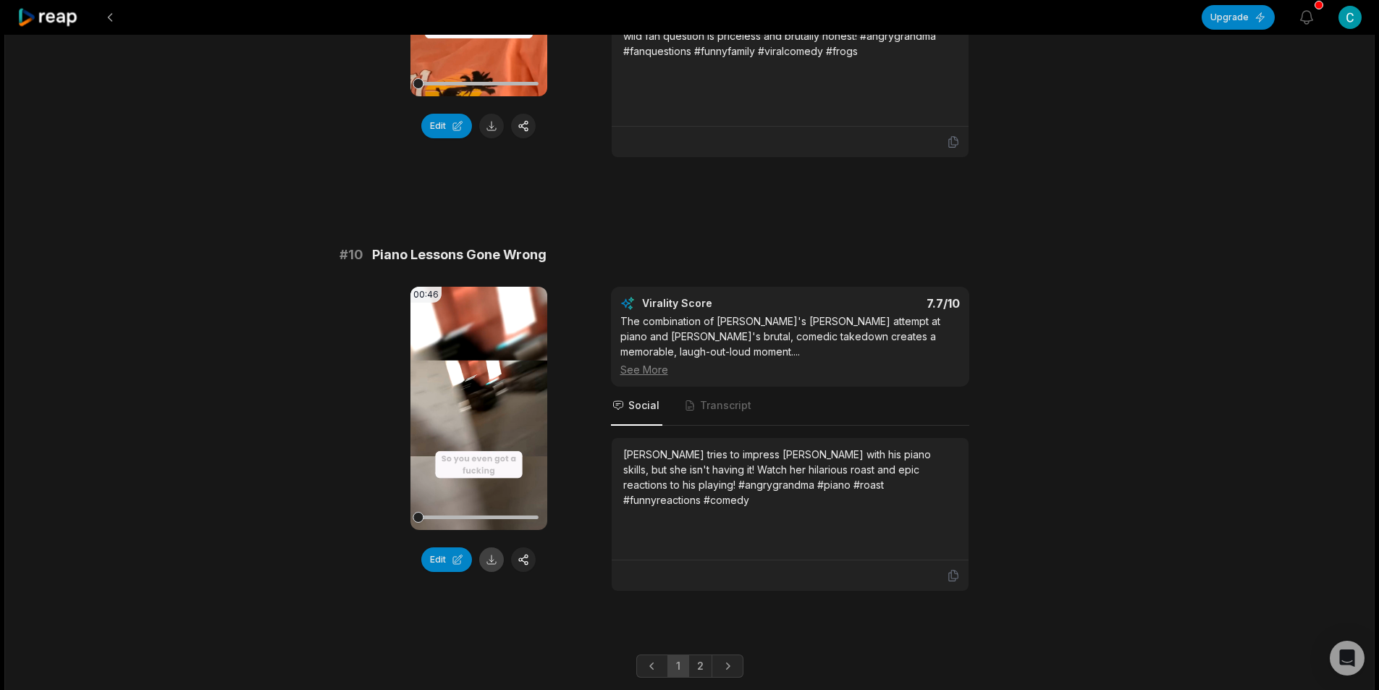
click at [496, 547] on button at bounding box center [491, 559] width 25 height 25
click at [700, 654] on link "2" at bounding box center [700, 665] width 24 height 23
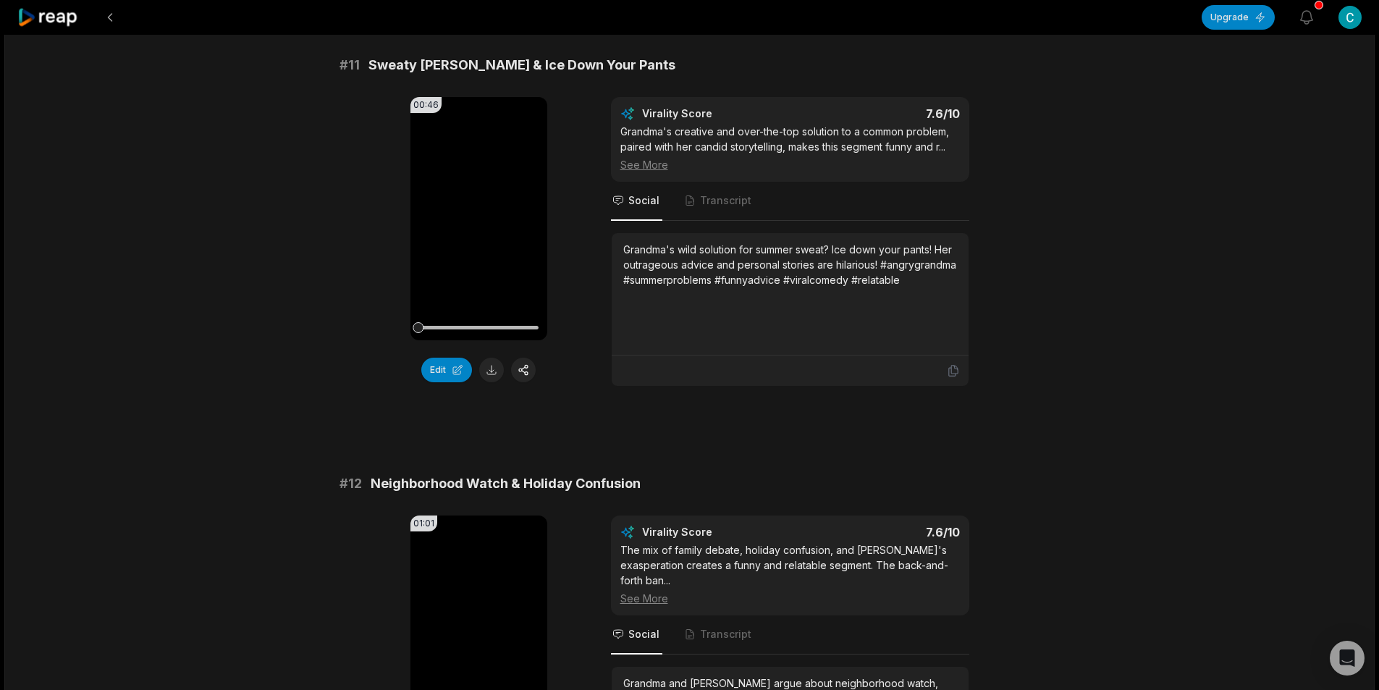
scroll to position [145, 0]
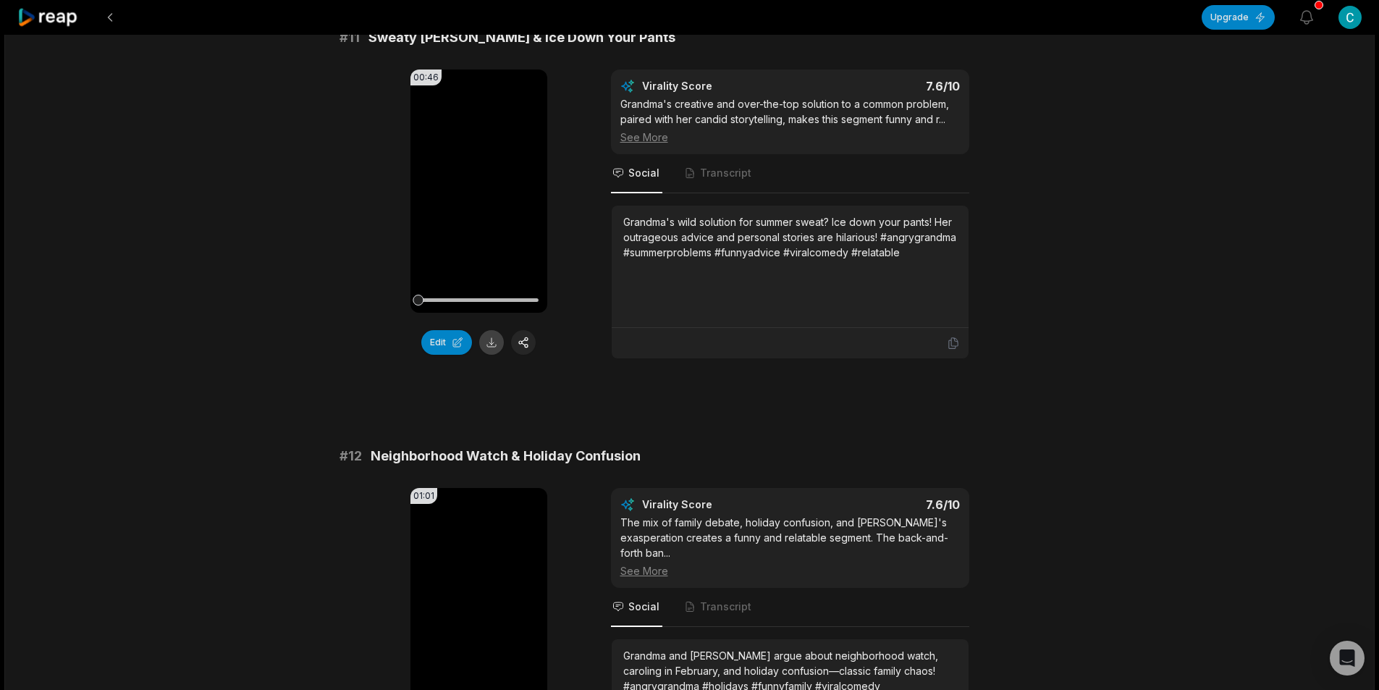
click at [496, 339] on button at bounding box center [491, 342] width 25 height 25
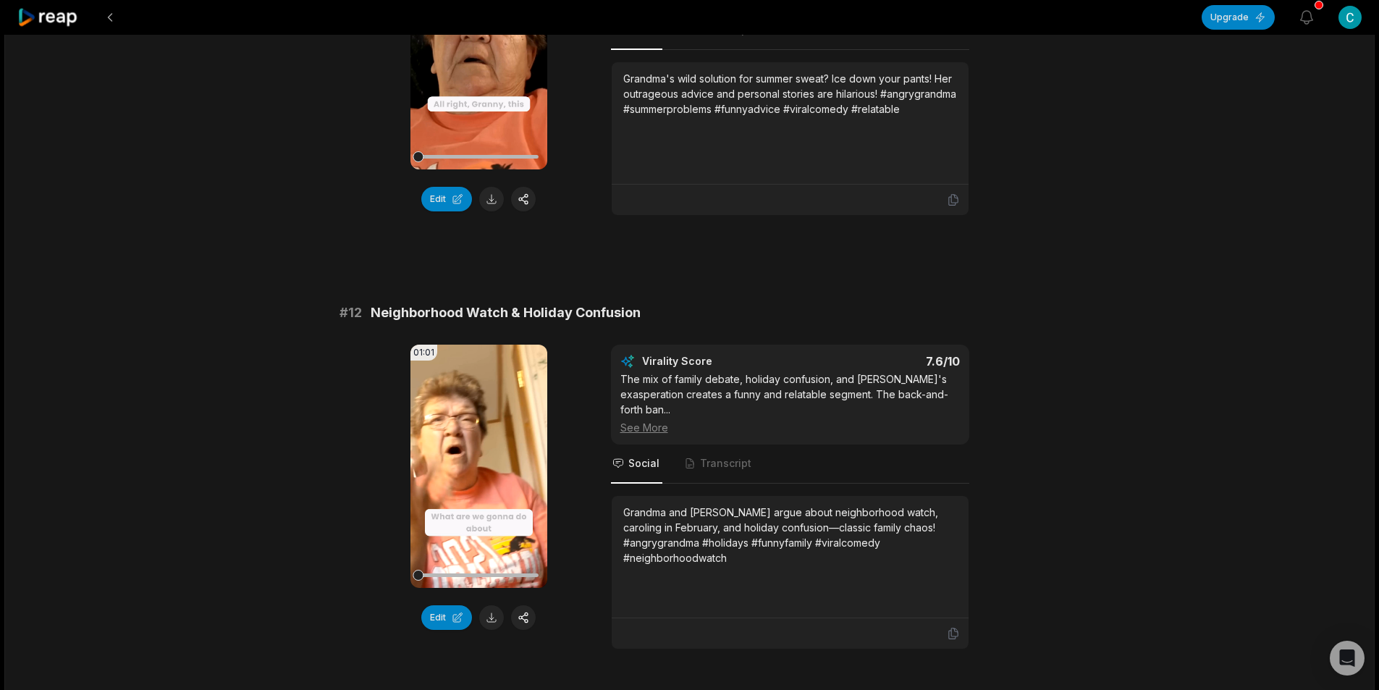
scroll to position [434, 0]
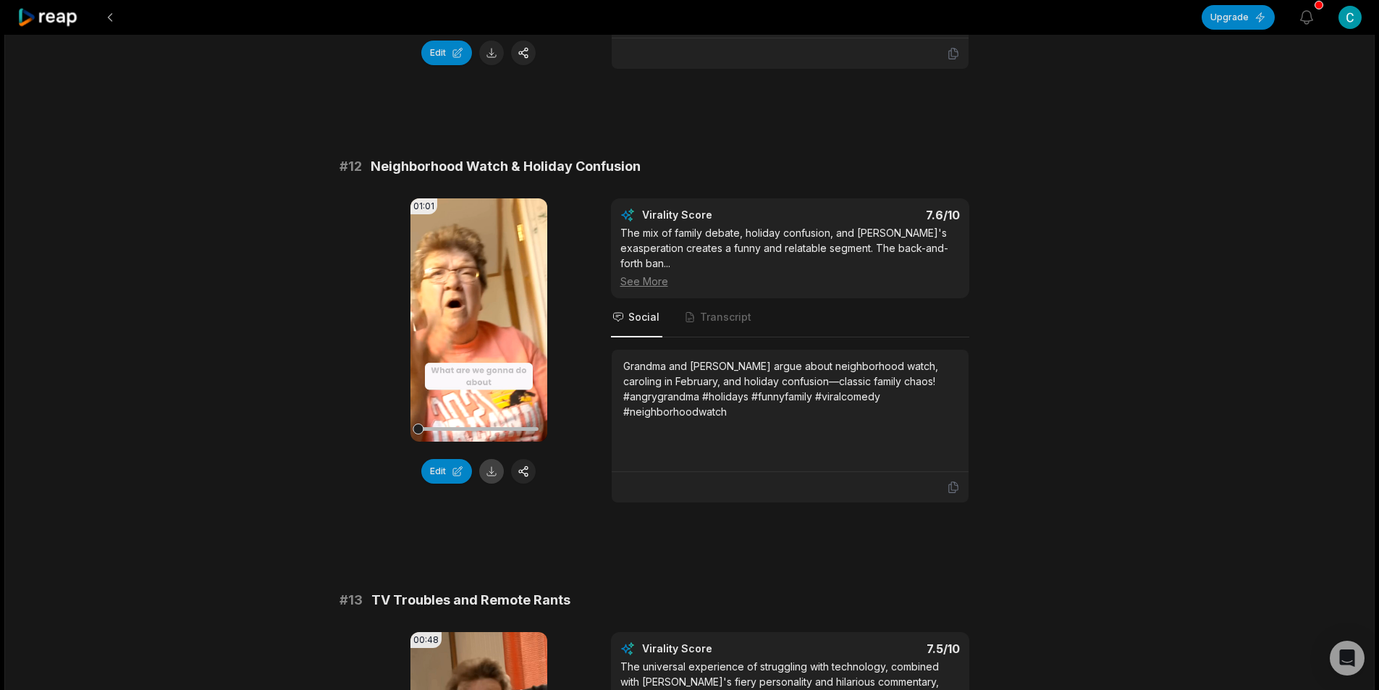
click at [494, 473] on button at bounding box center [491, 471] width 25 height 25
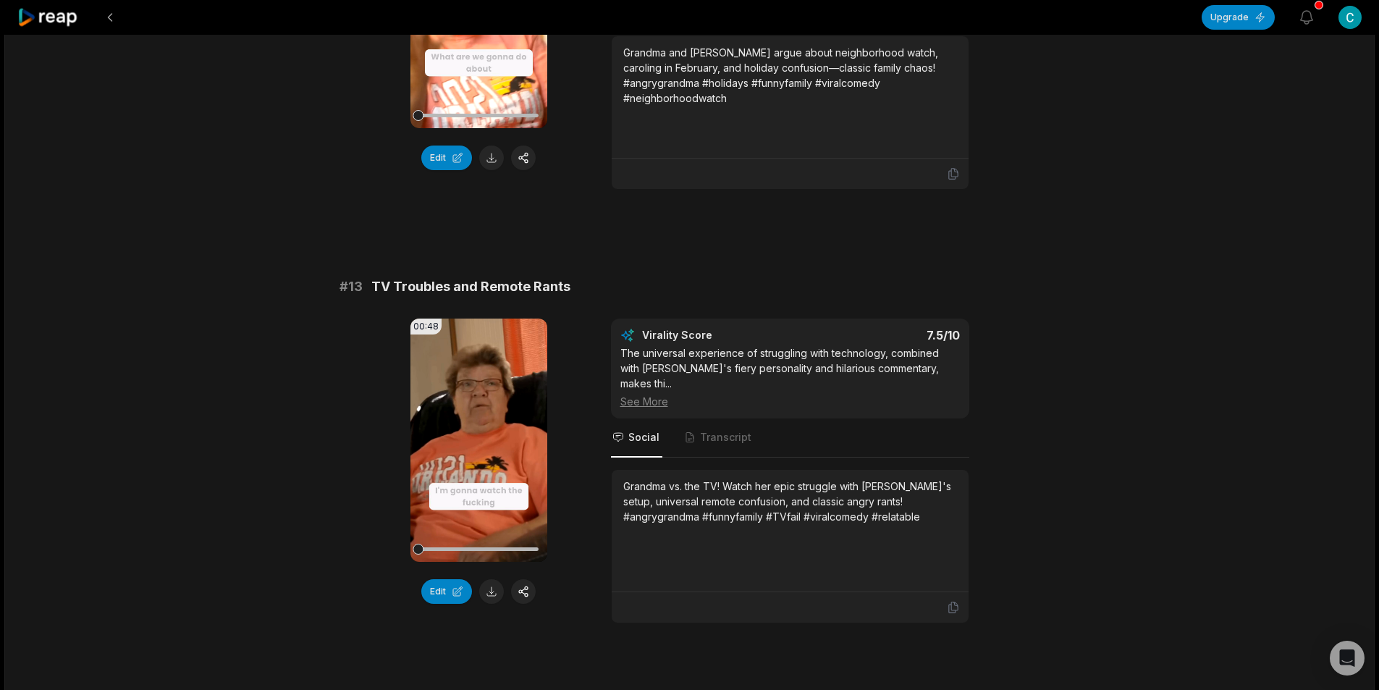
scroll to position [796, 0]
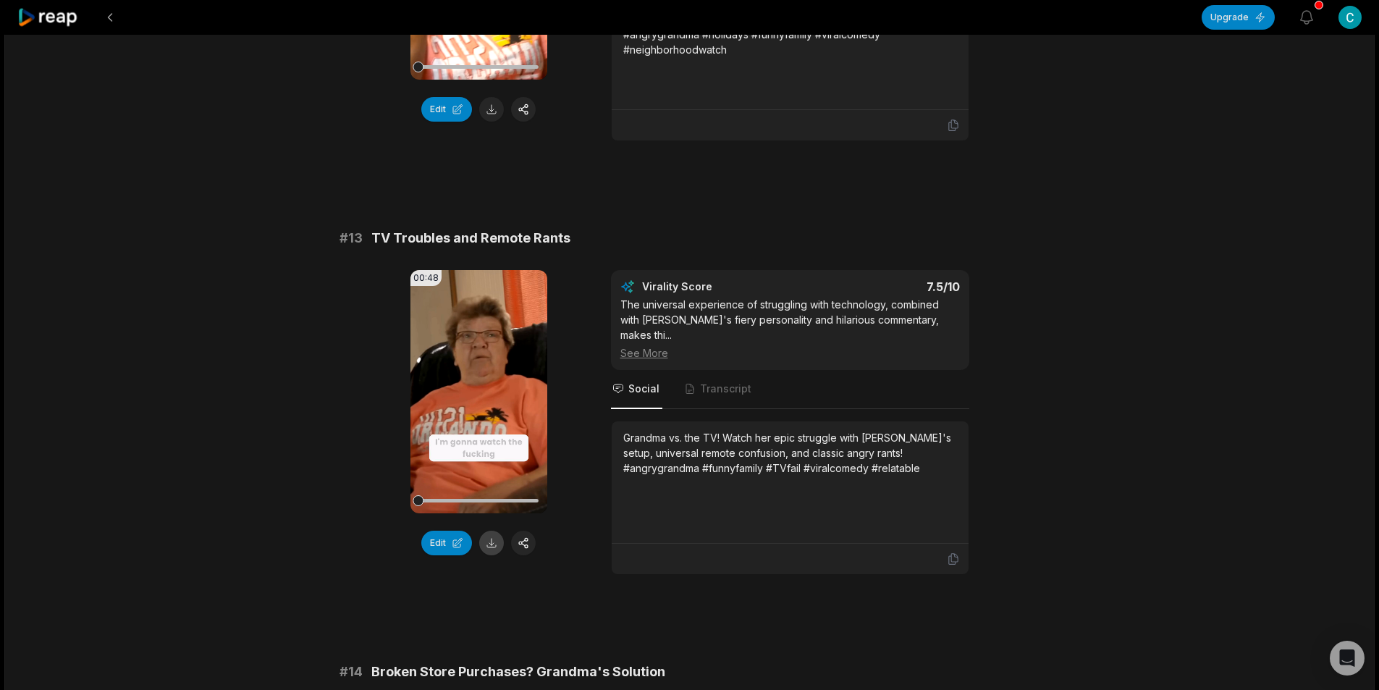
click at [494, 545] on button at bounding box center [491, 542] width 25 height 25
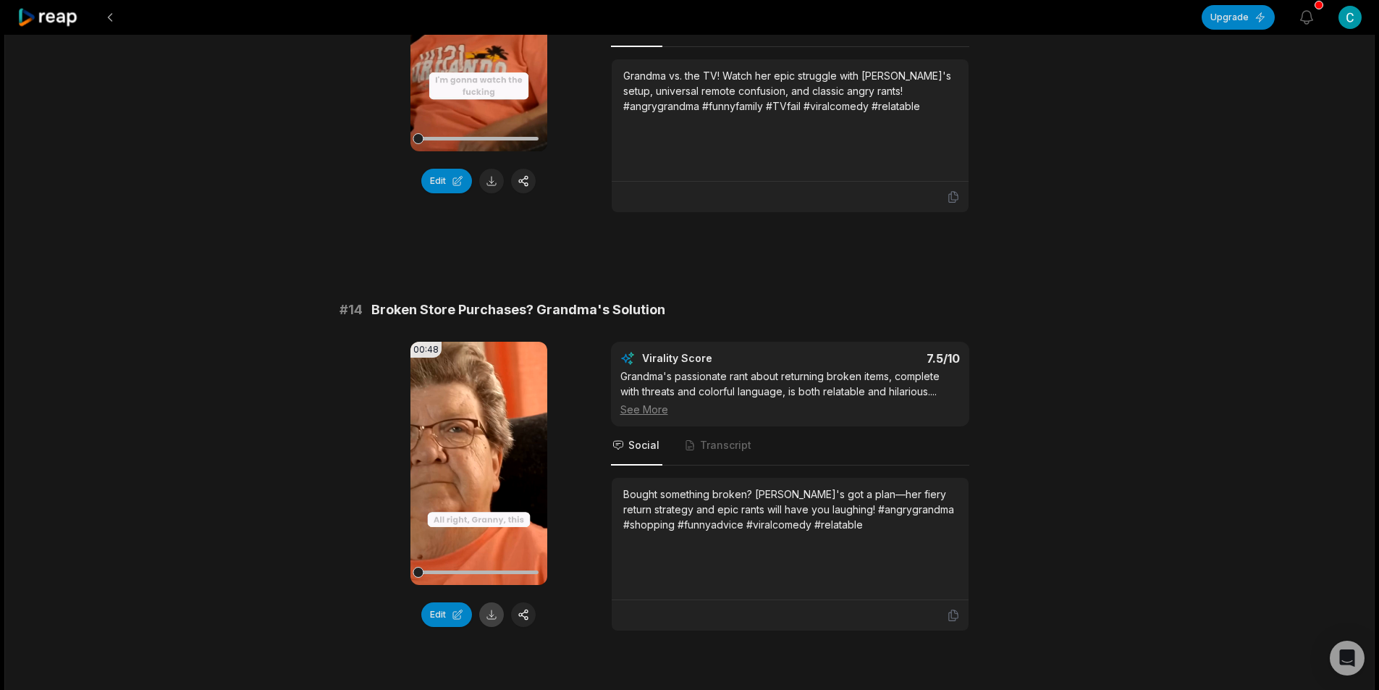
click at [492, 602] on button at bounding box center [491, 614] width 25 height 25
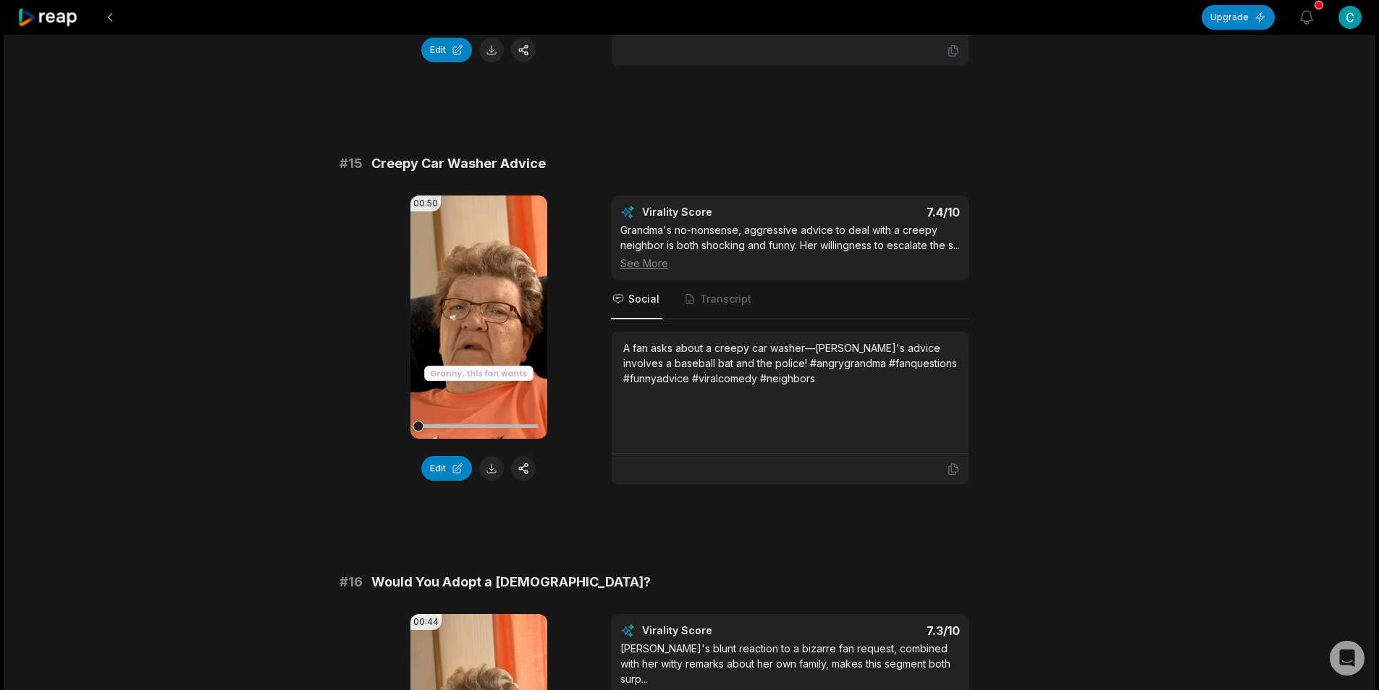
scroll to position [1737, 0]
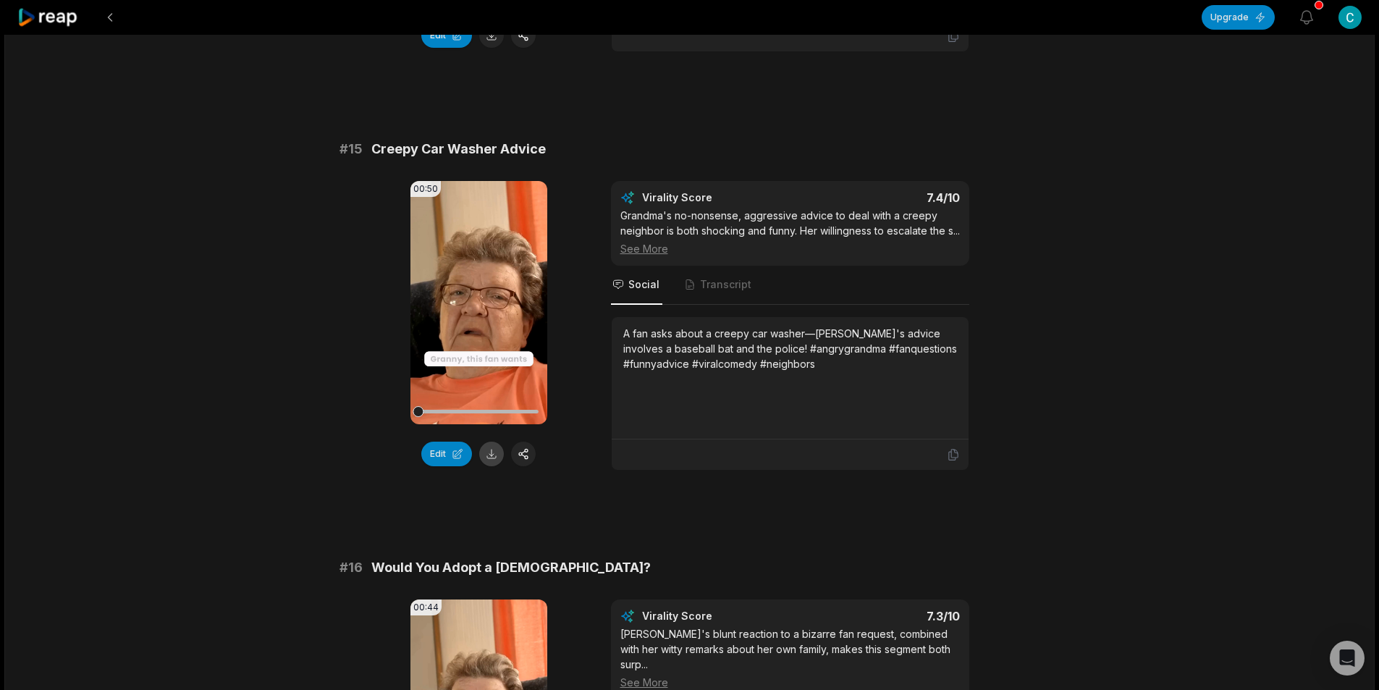
click at [484, 441] on button at bounding box center [491, 453] width 25 height 25
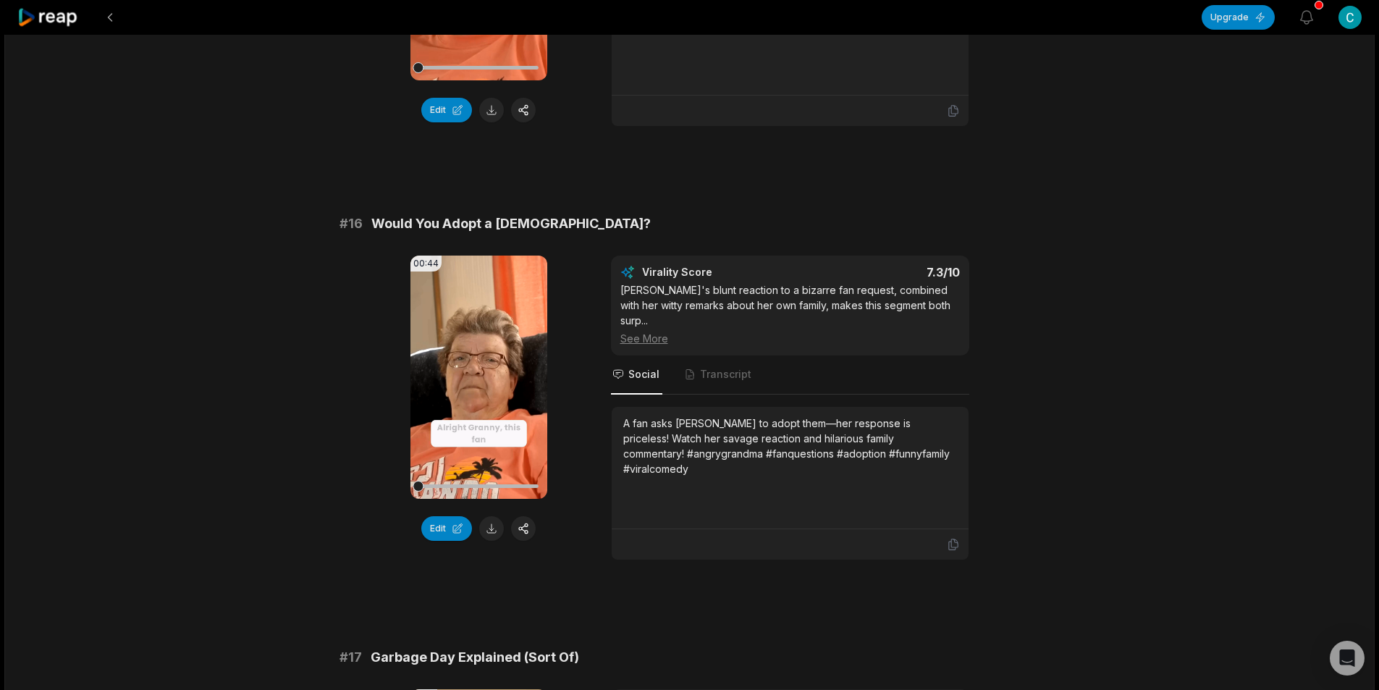
scroll to position [2099, 0]
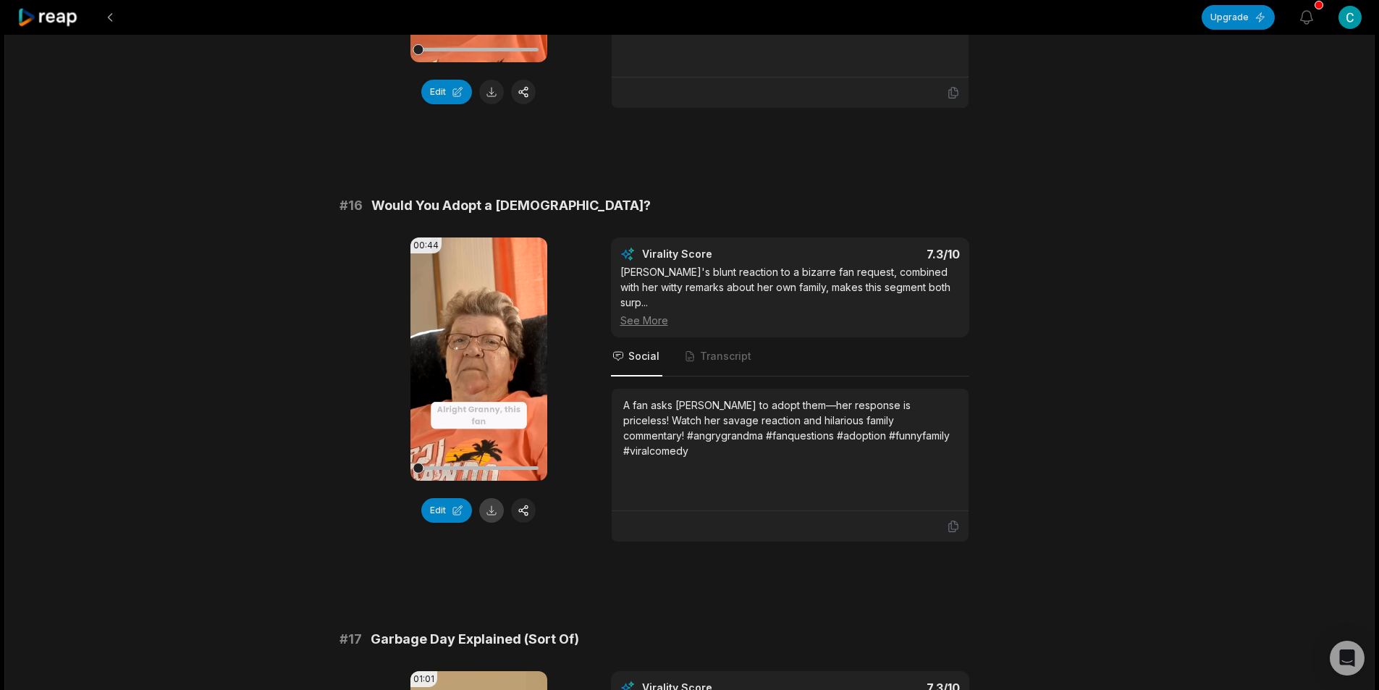
click at [493, 515] on button at bounding box center [491, 510] width 25 height 25
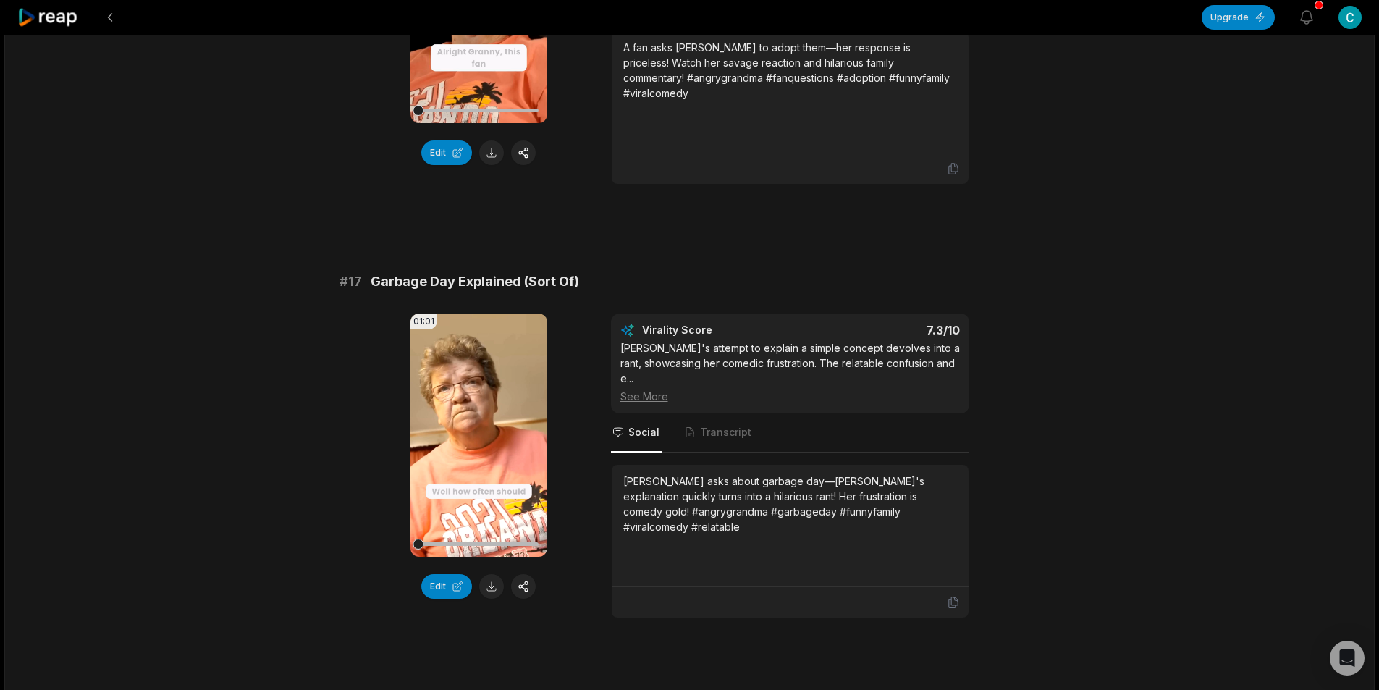
scroll to position [2461, 0]
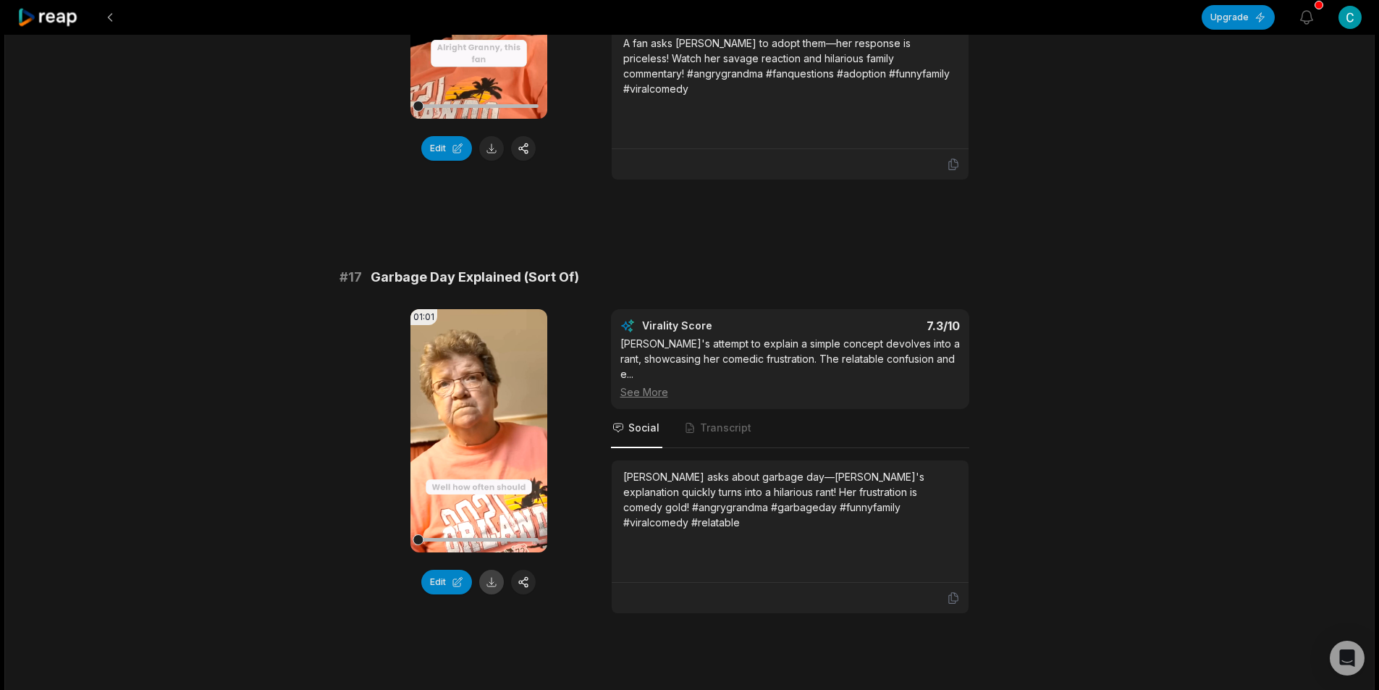
click at [494, 572] on button at bounding box center [491, 582] width 25 height 25
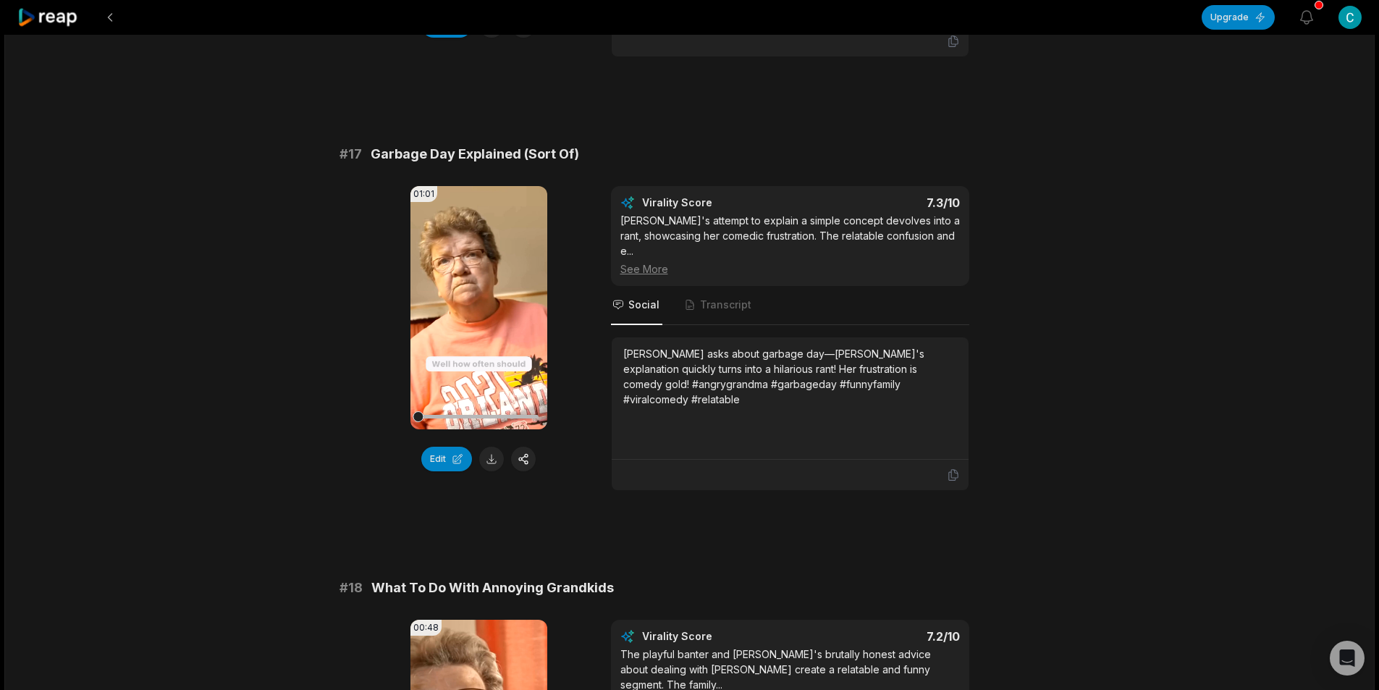
scroll to position [2822, 0]
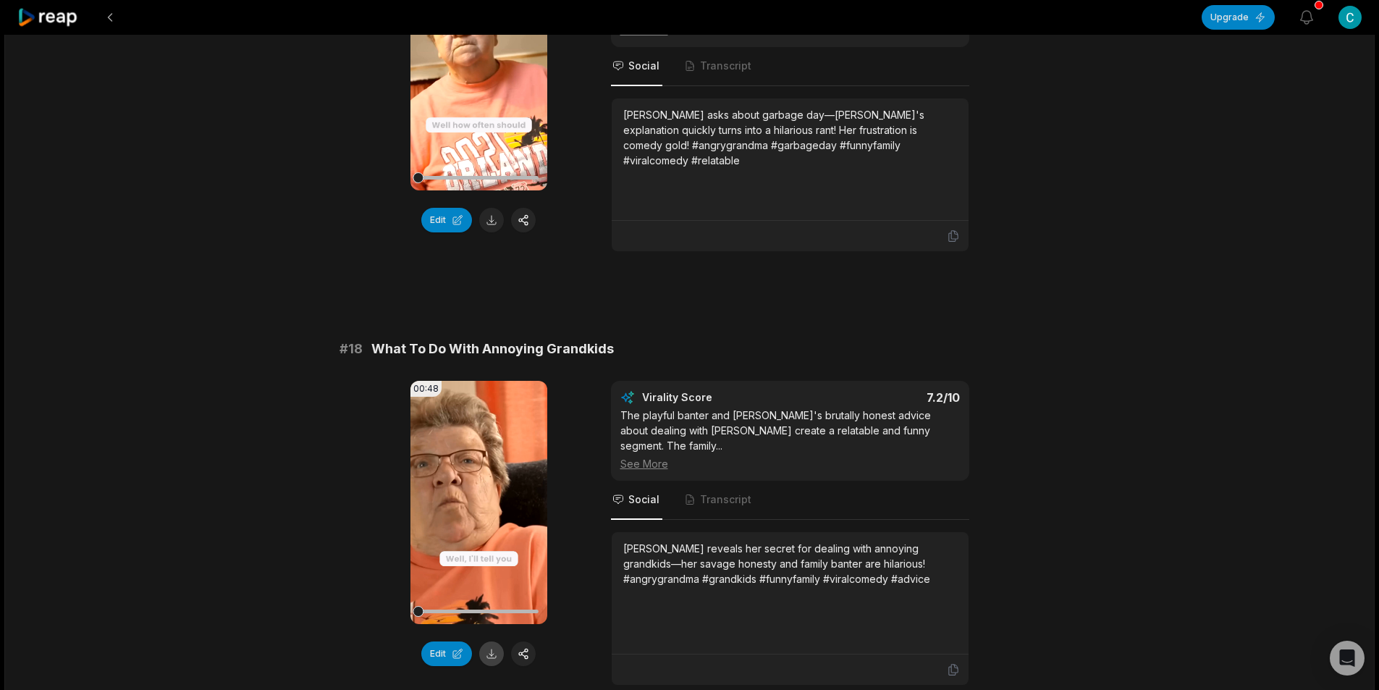
click at [490, 641] on button at bounding box center [491, 653] width 25 height 25
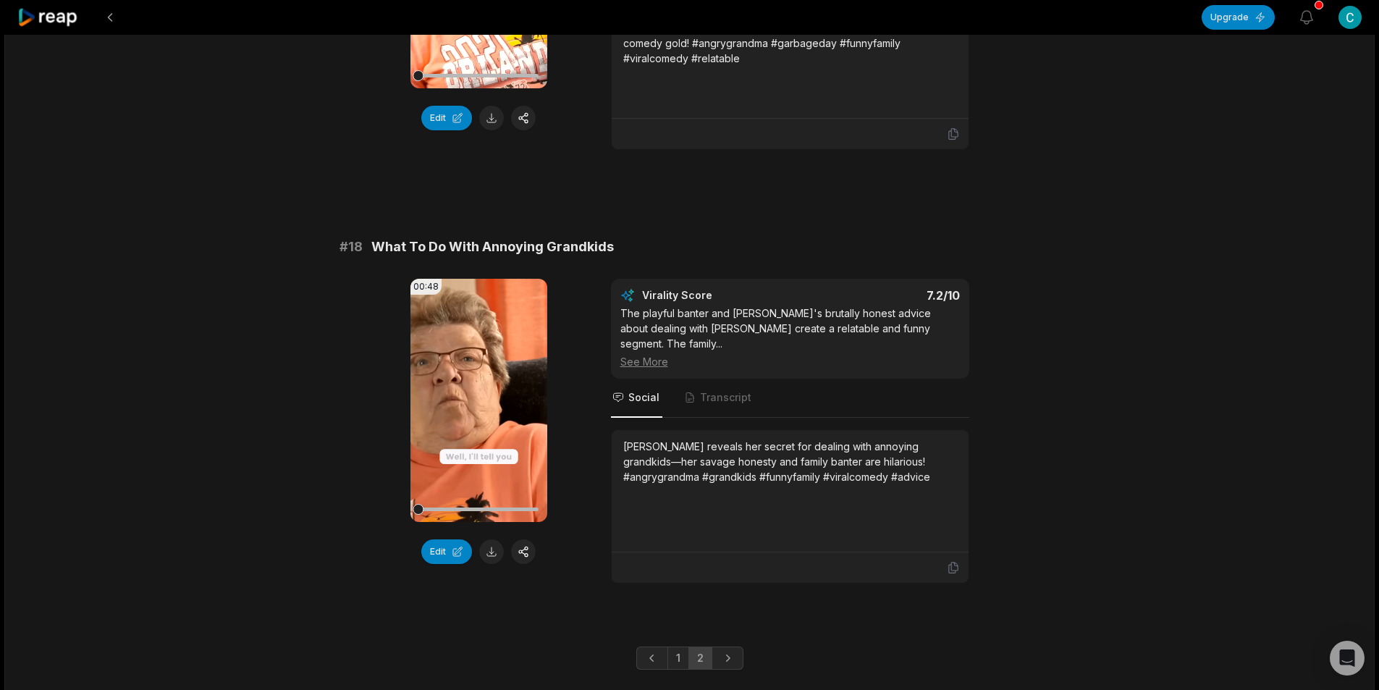
scroll to position [2932, 0]
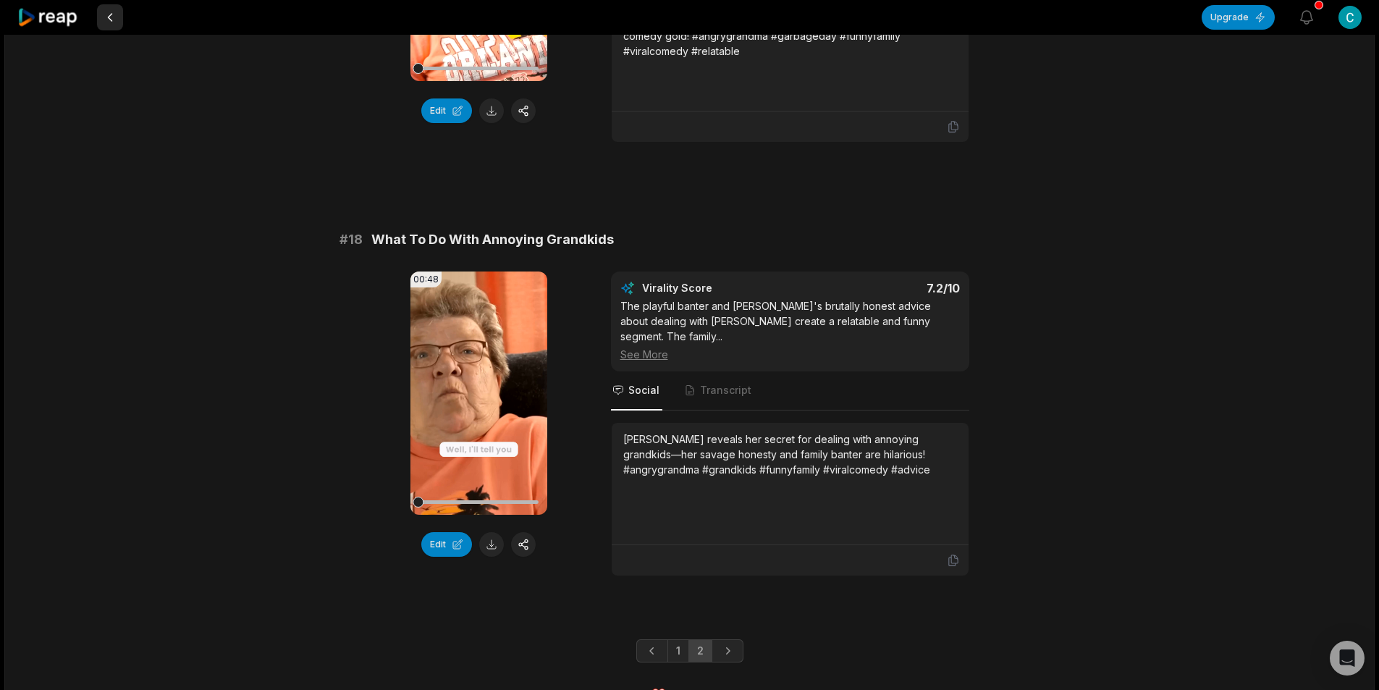
click at [112, 17] on button at bounding box center [110, 17] width 26 height 26
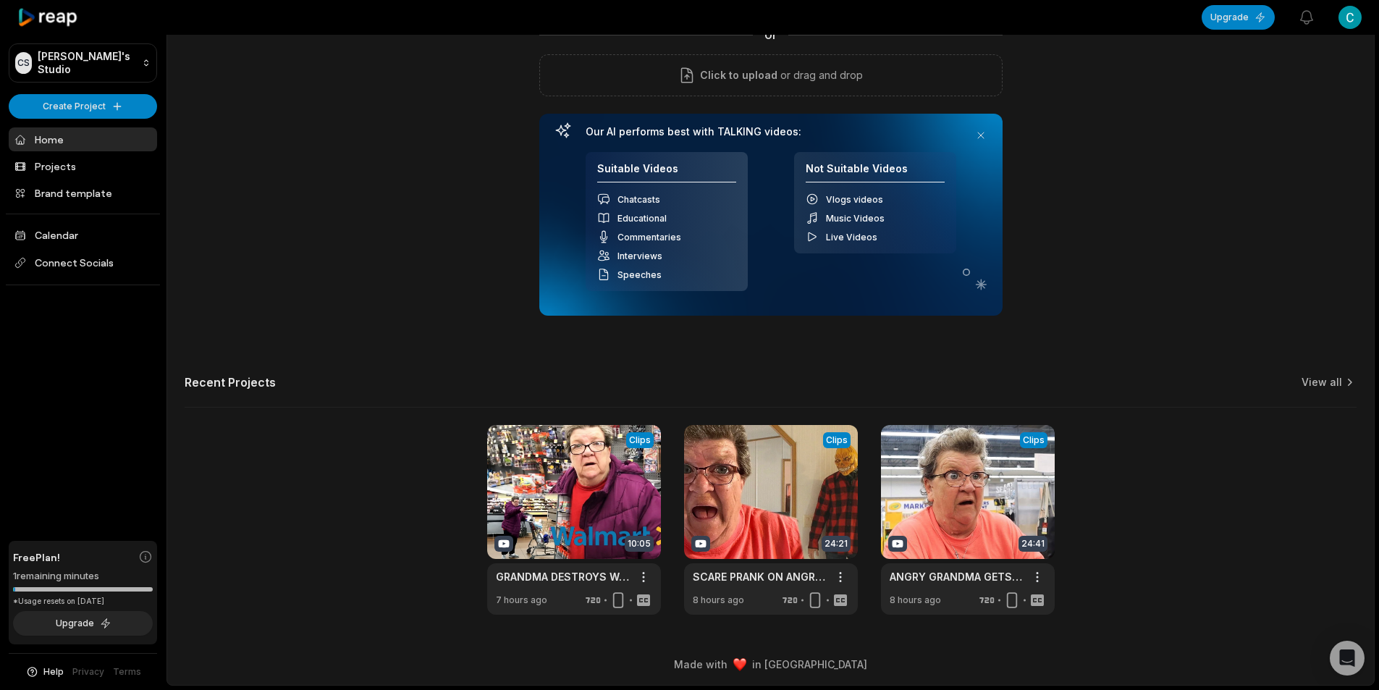
scroll to position [131, 0]
click at [608, 523] on link at bounding box center [574, 520] width 174 height 190
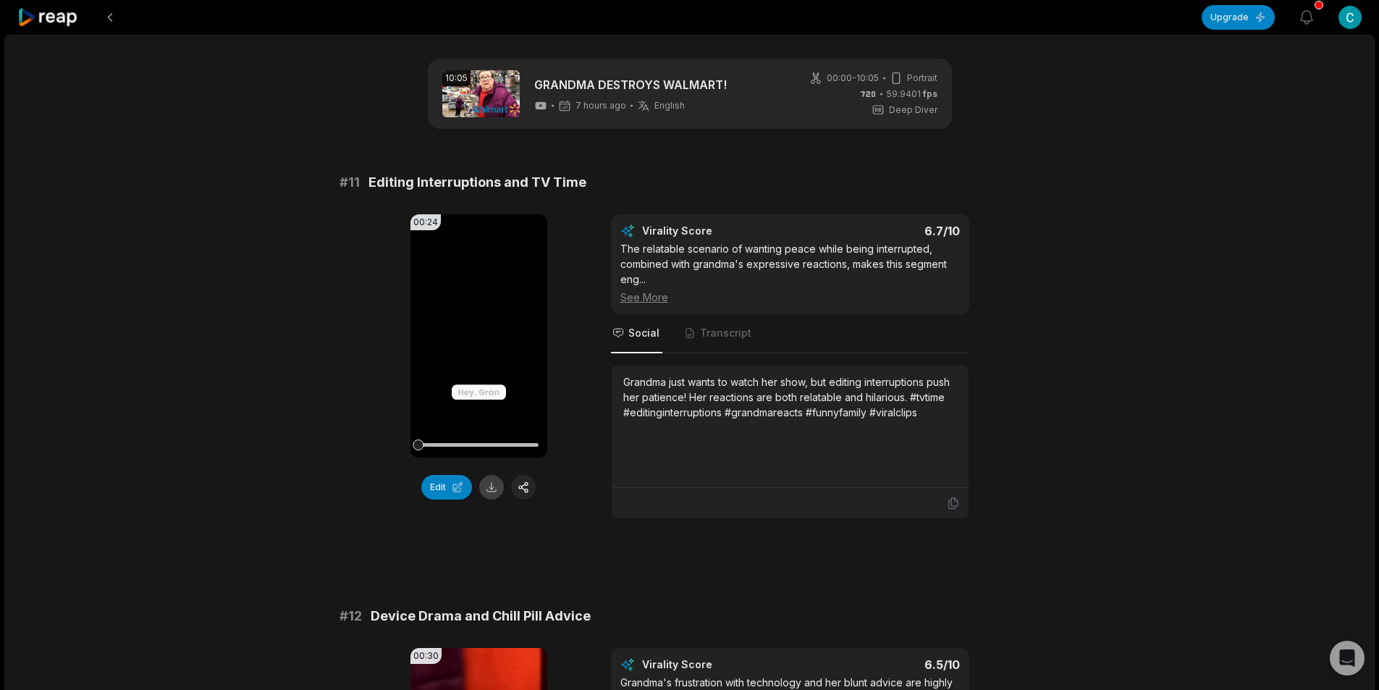
click at [492, 490] on button at bounding box center [491, 487] width 25 height 25
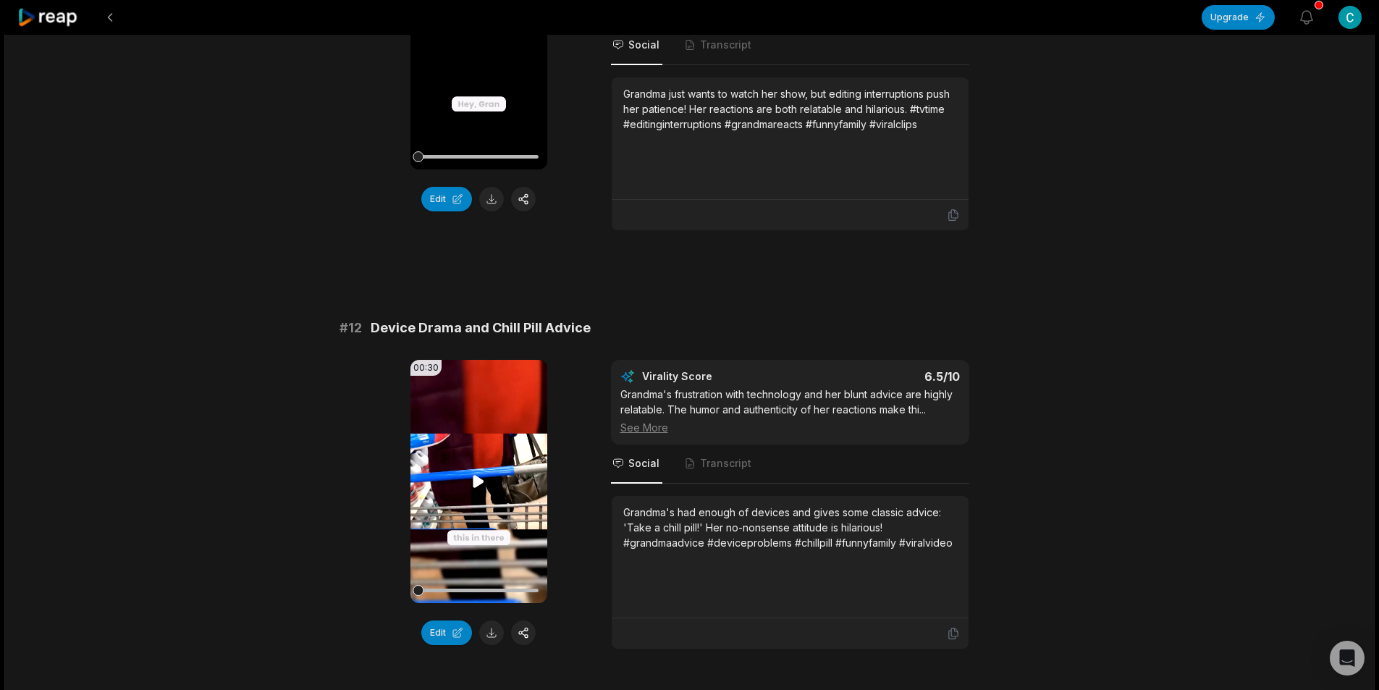
scroll to position [289, 0]
click at [491, 625] on button at bounding box center [491, 631] width 25 height 25
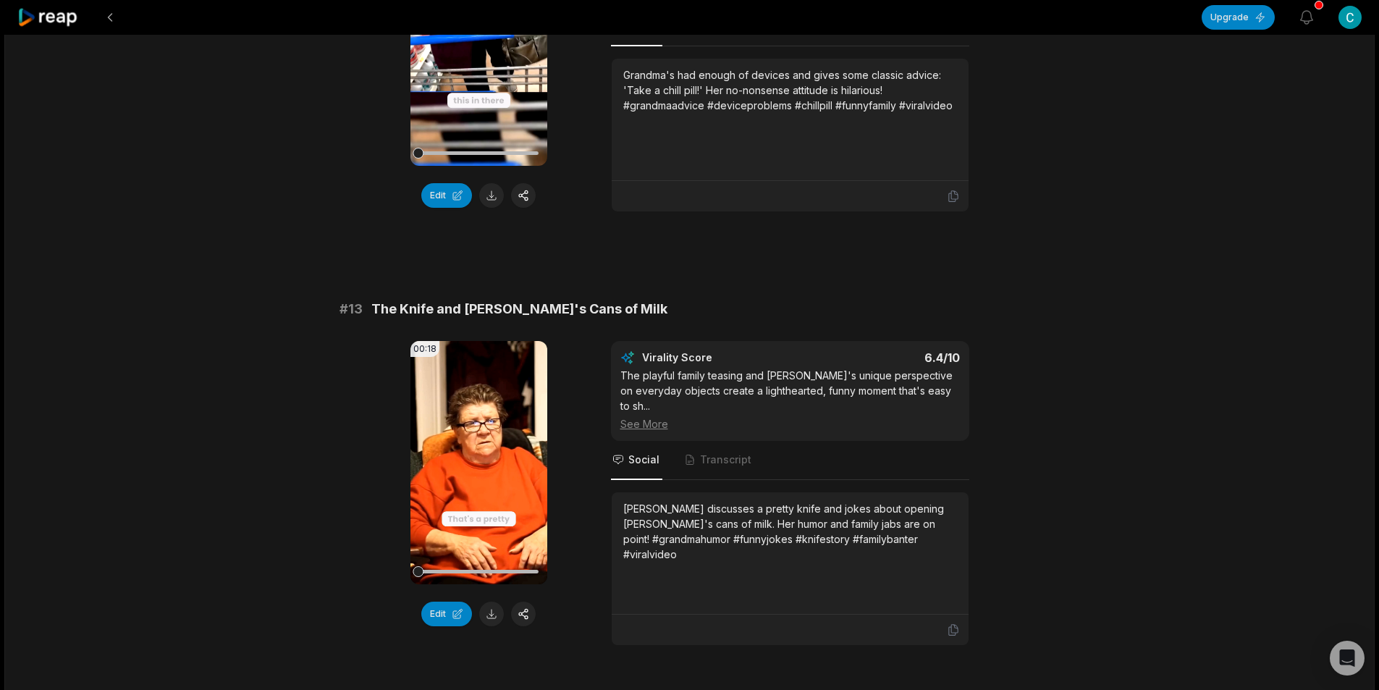
scroll to position [825, 0]
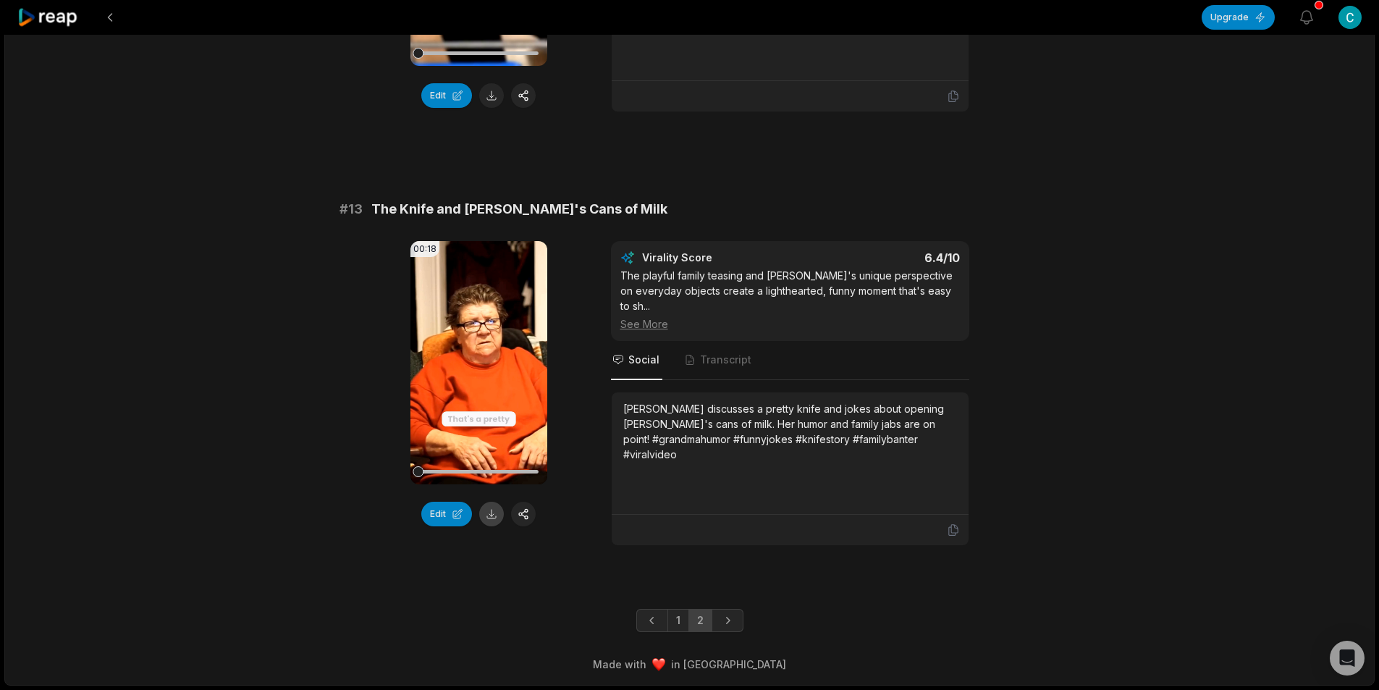
click at [494, 511] on button at bounding box center [491, 514] width 25 height 25
click at [113, 9] on button at bounding box center [110, 17] width 26 height 26
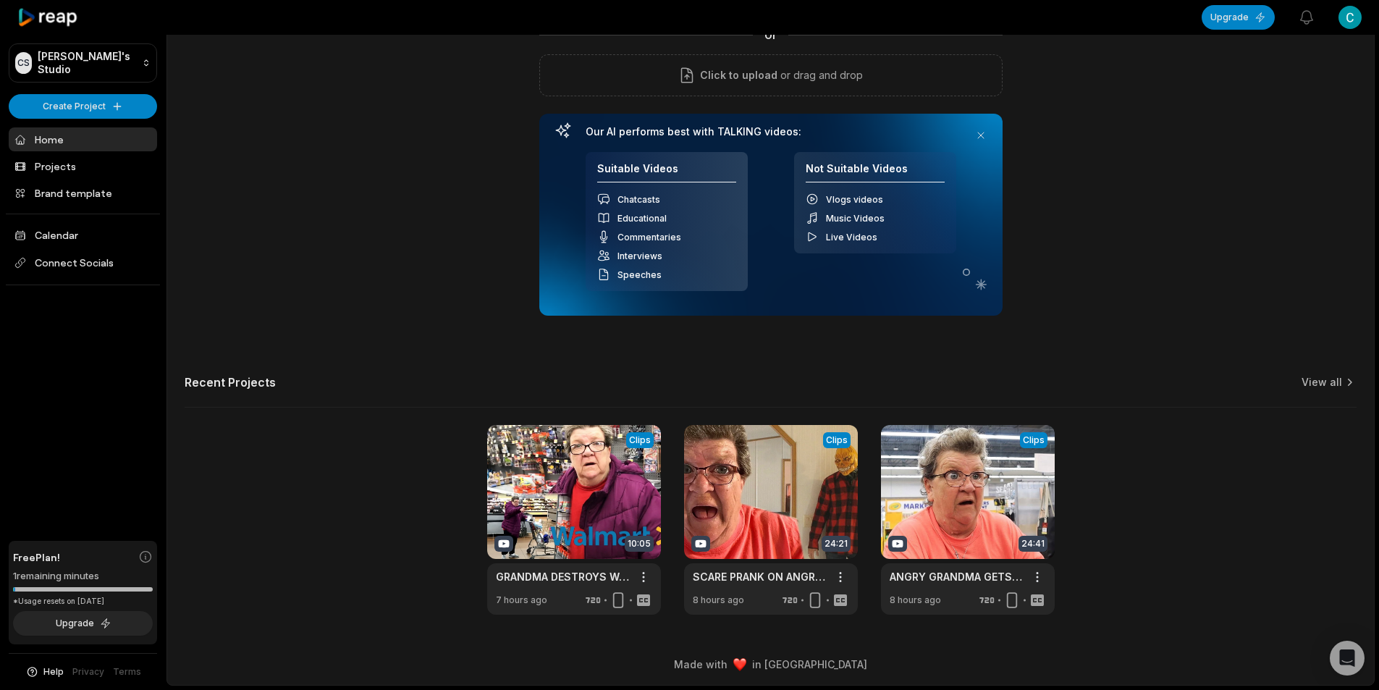
scroll to position [131, 0]
